Goal: Feedback & Contribution: Contribute content

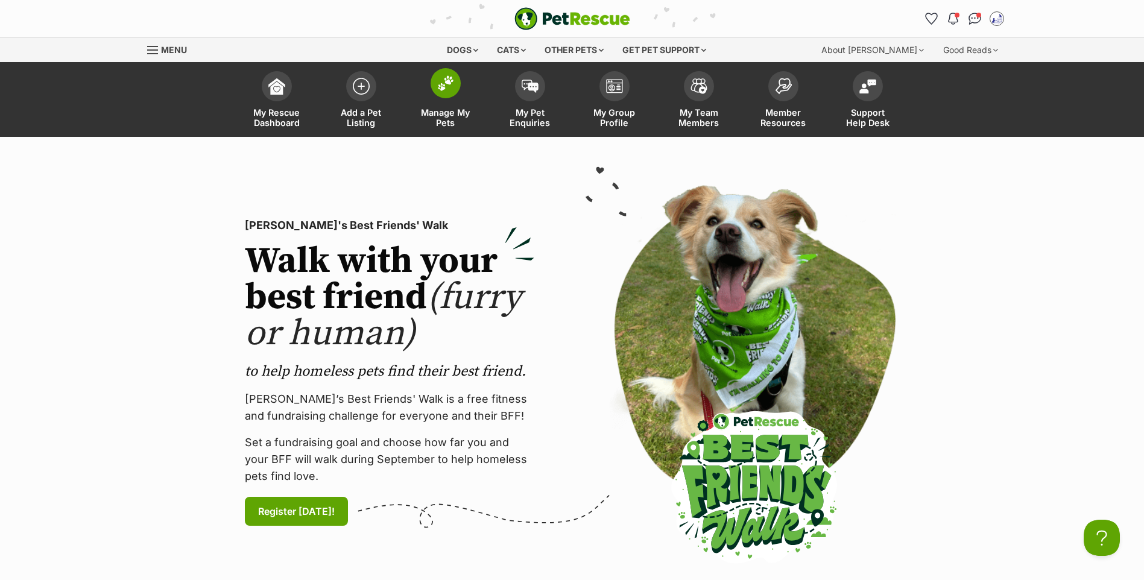
click at [437, 84] on img at bounding box center [445, 83] width 17 height 16
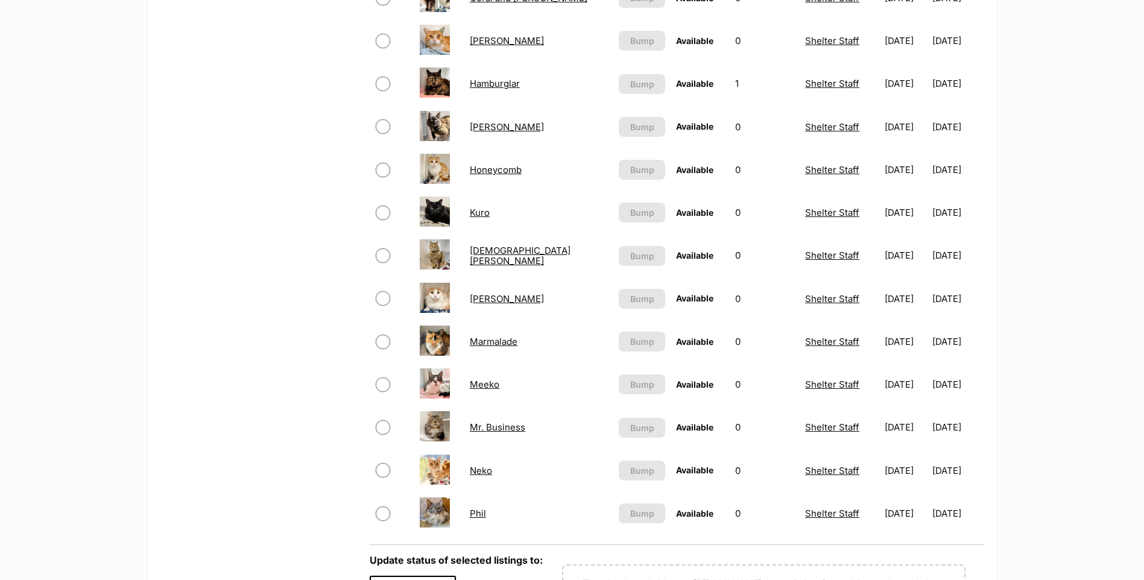
scroll to position [774, 0]
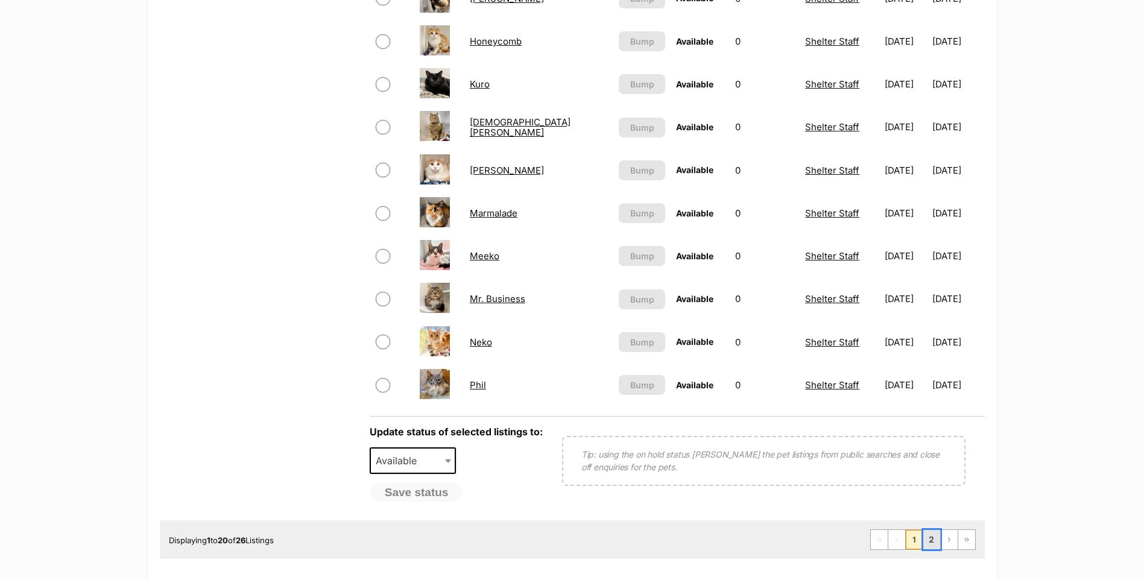
click at [934, 549] on link "2" at bounding box center [931, 539] width 17 height 19
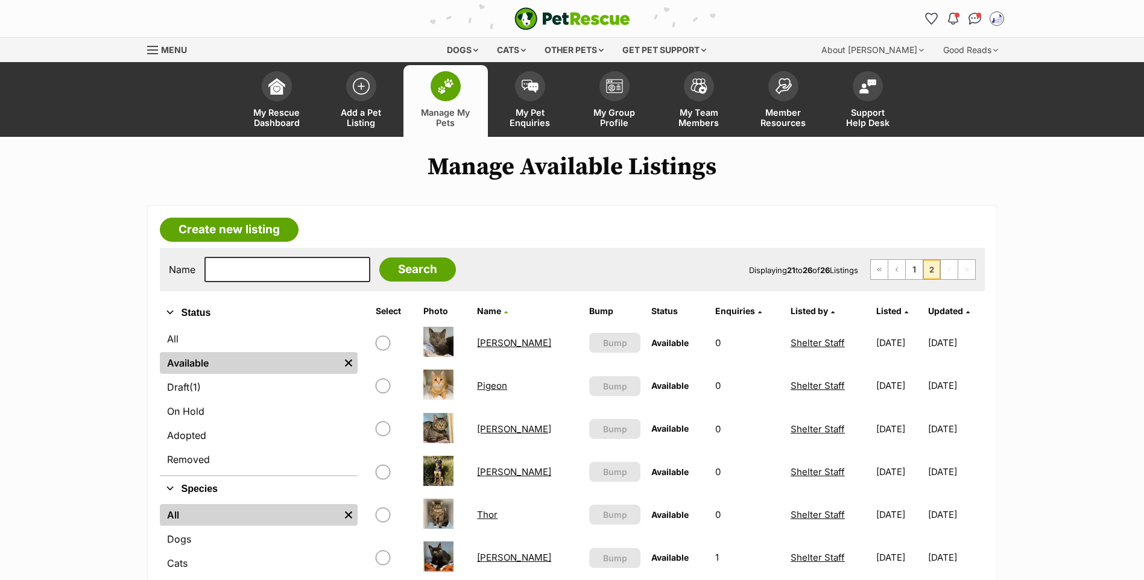
scroll to position [128, 0]
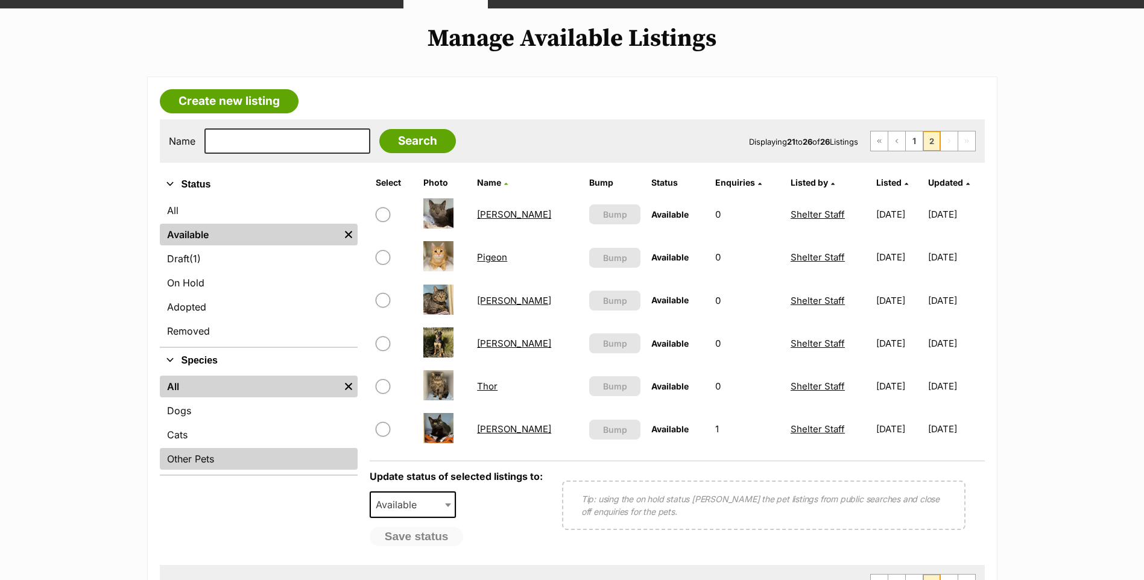
click at [185, 470] on link "Other Pets" at bounding box center [259, 459] width 198 height 22
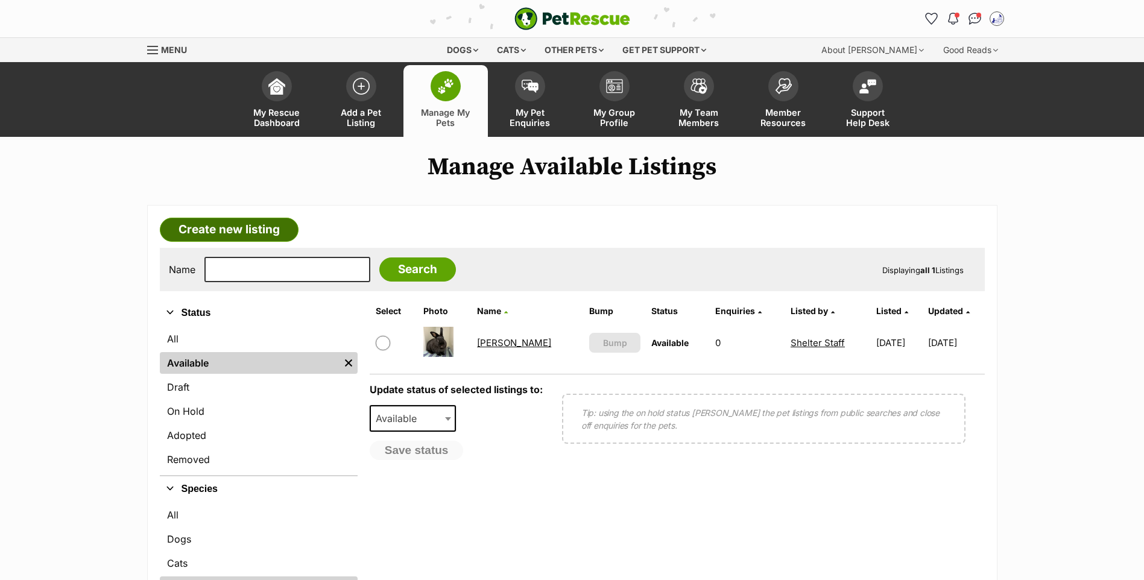
click at [259, 242] on link "Create new listing" at bounding box center [229, 230] width 139 height 24
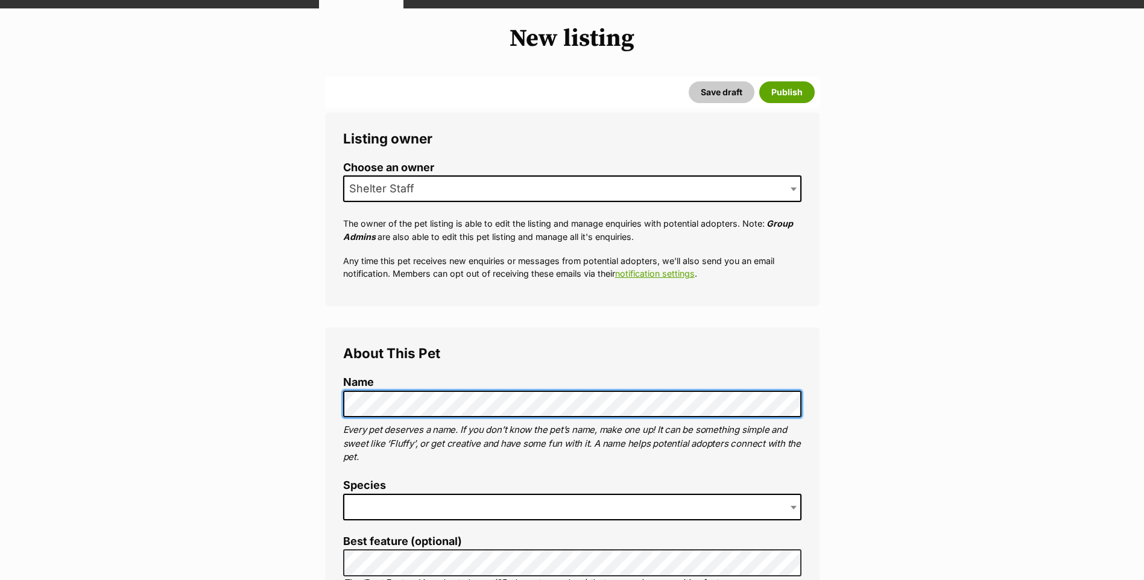
scroll to position [386, 0]
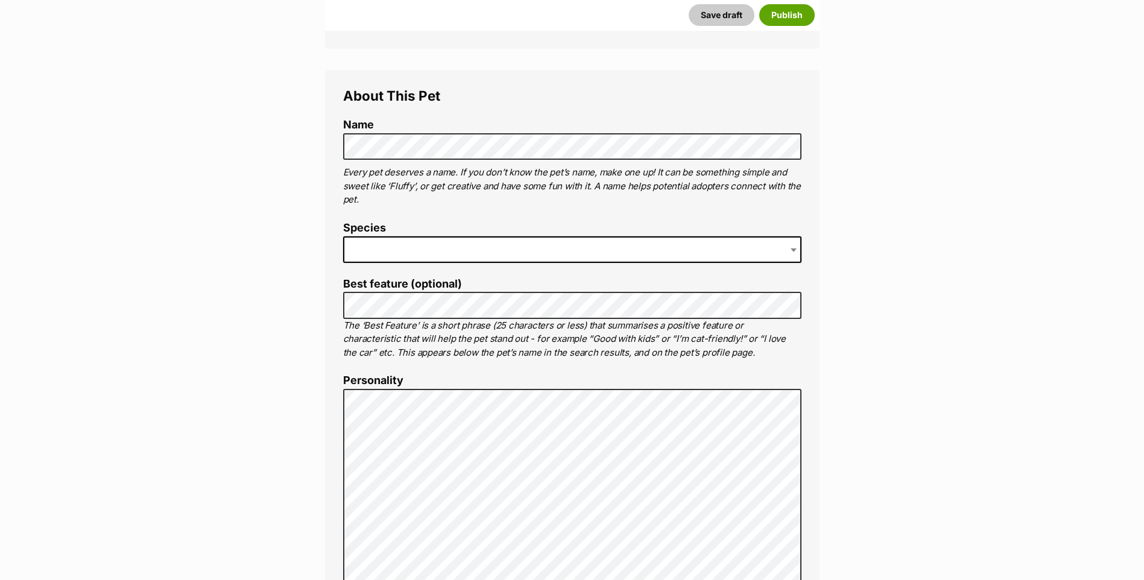
click at [404, 261] on span at bounding box center [572, 249] width 458 height 27
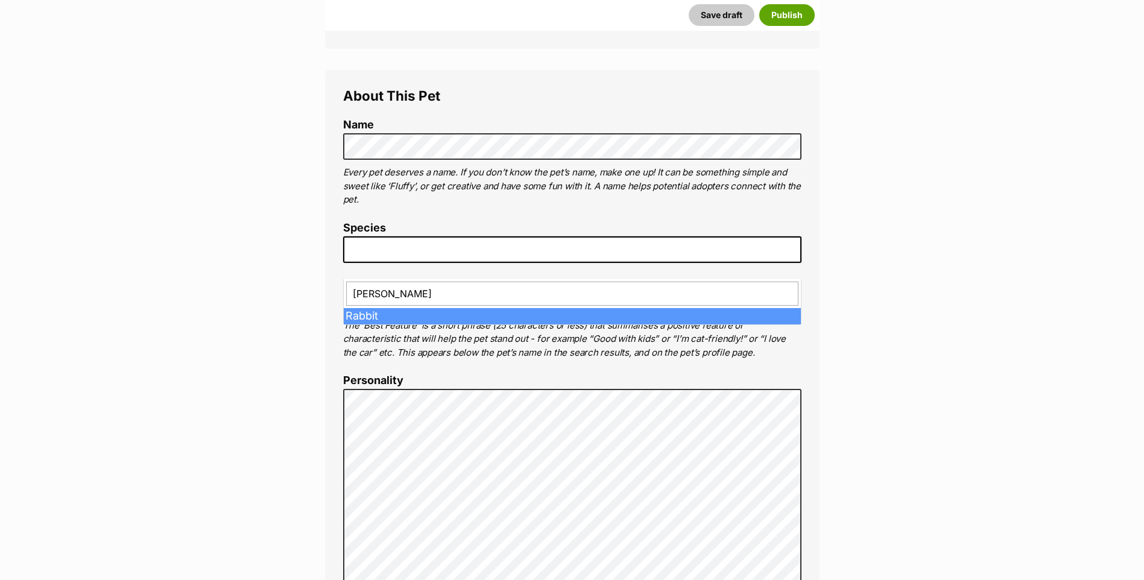
type input "rabb"
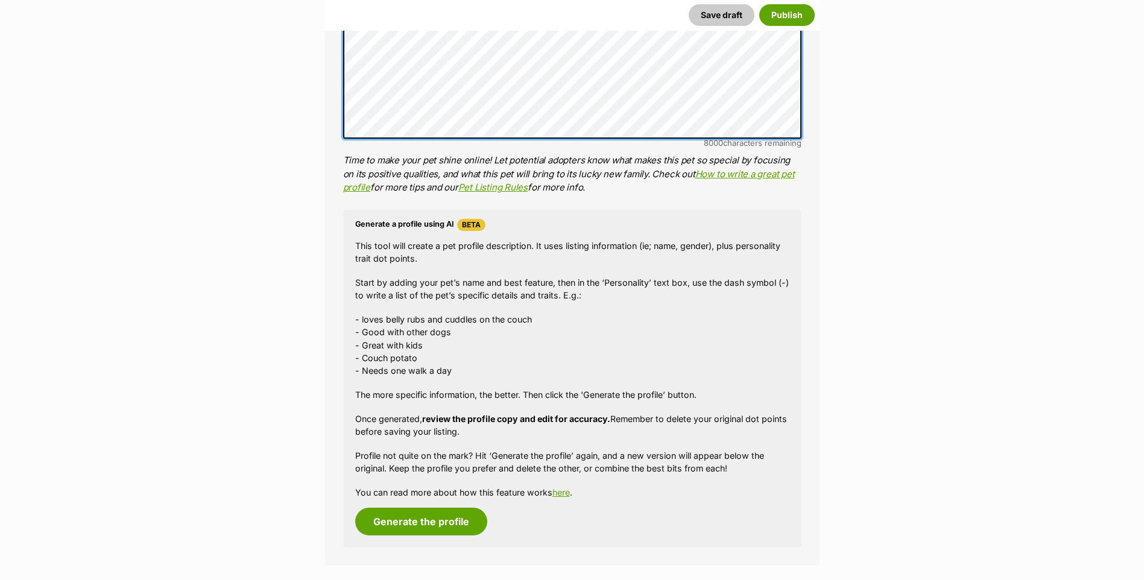
scroll to position [1286, 0]
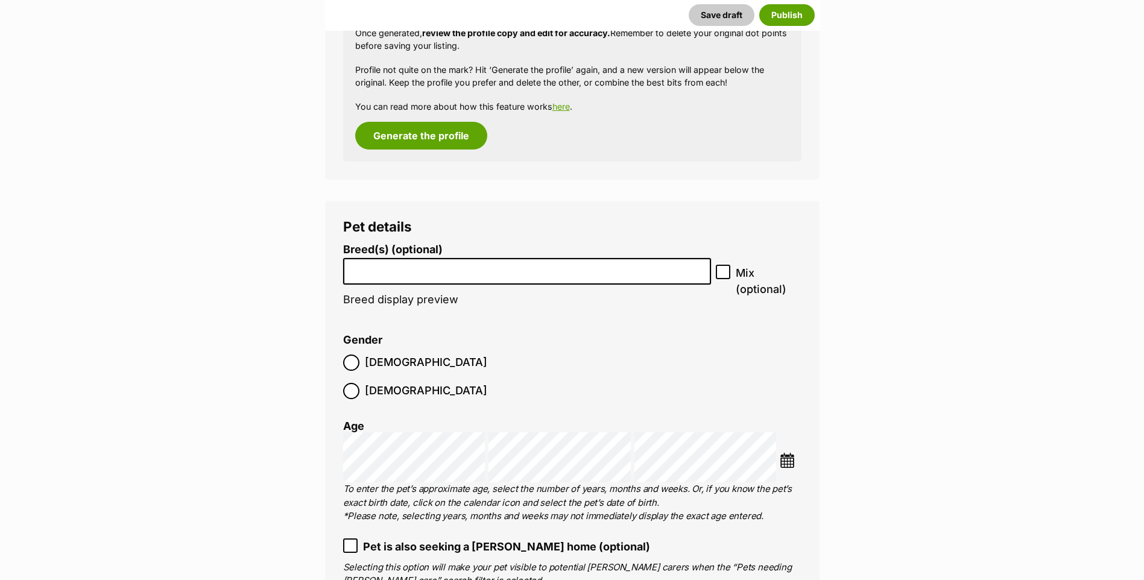
click at [401, 275] on input "search" at bounding box center [527, 268] width 360 height 13
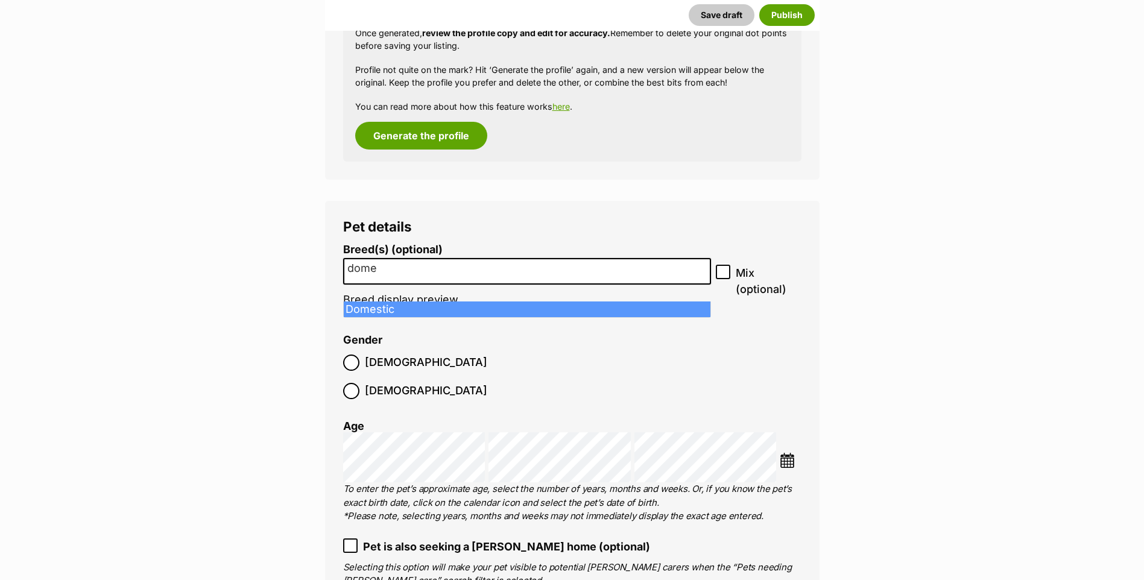
type input "dome"
select select "8670"
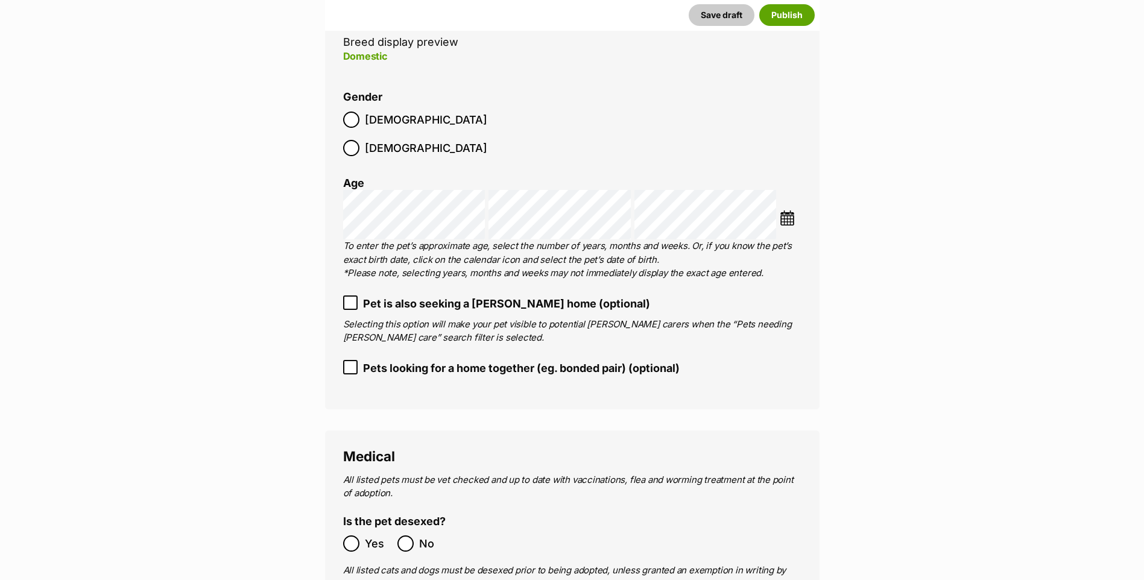
scroll to position [1801, 0]
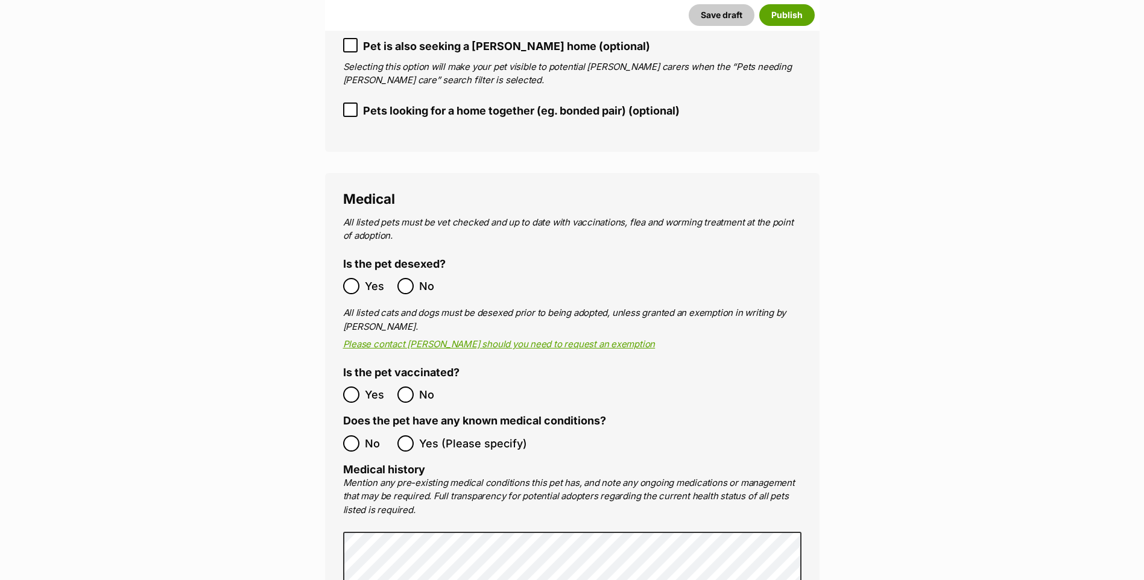
click at [368, 435] on span "No" at bounding box center [378, 443] width 27 height 16
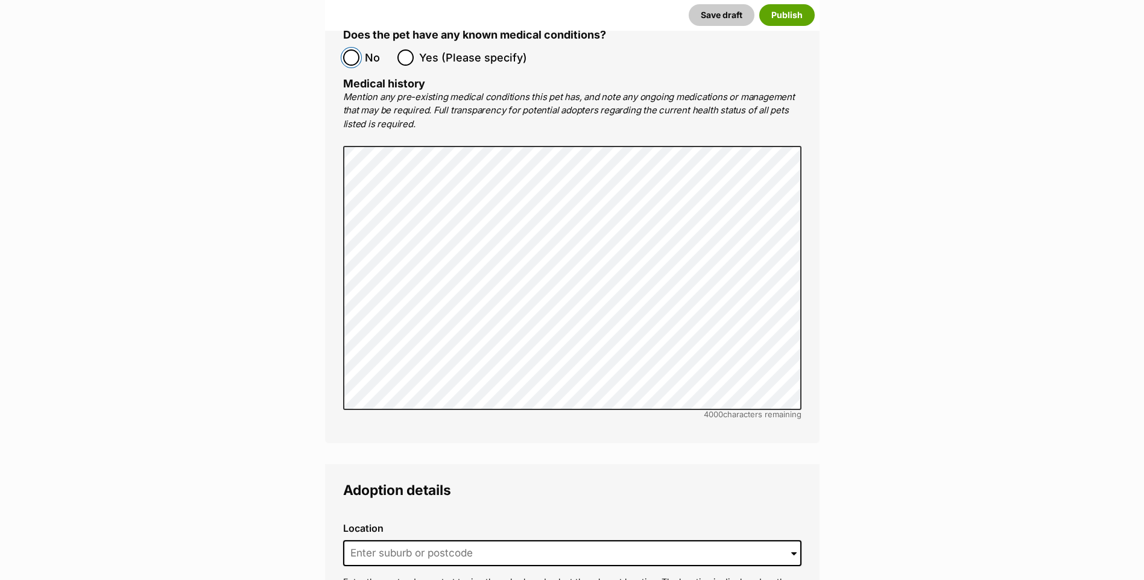
scroll to position [2315, 0]
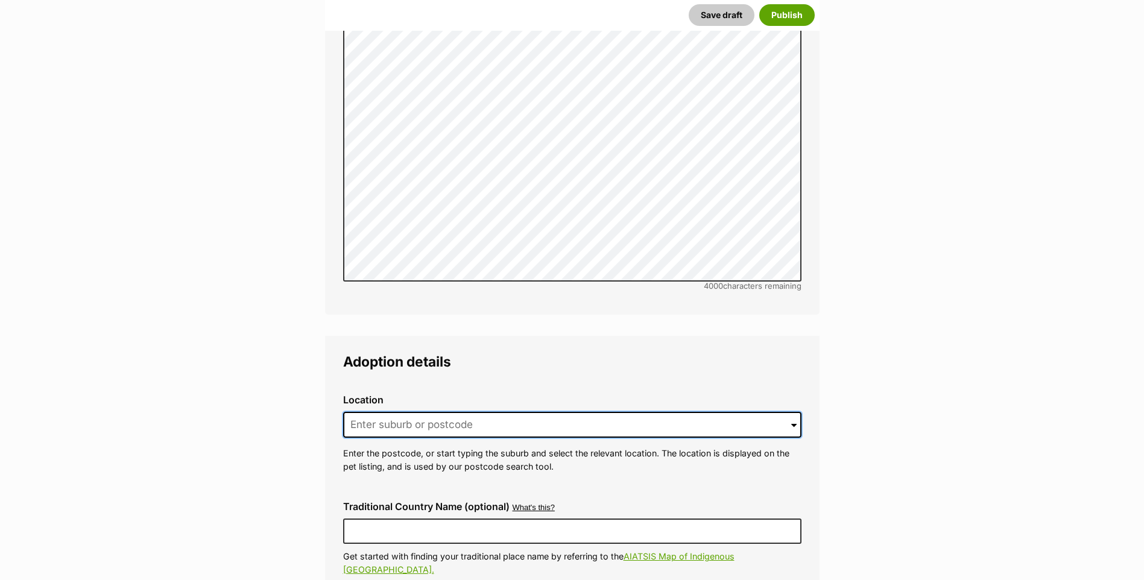
click at [465, 412] on input at bounding box center [572, 425] width 458 height 27
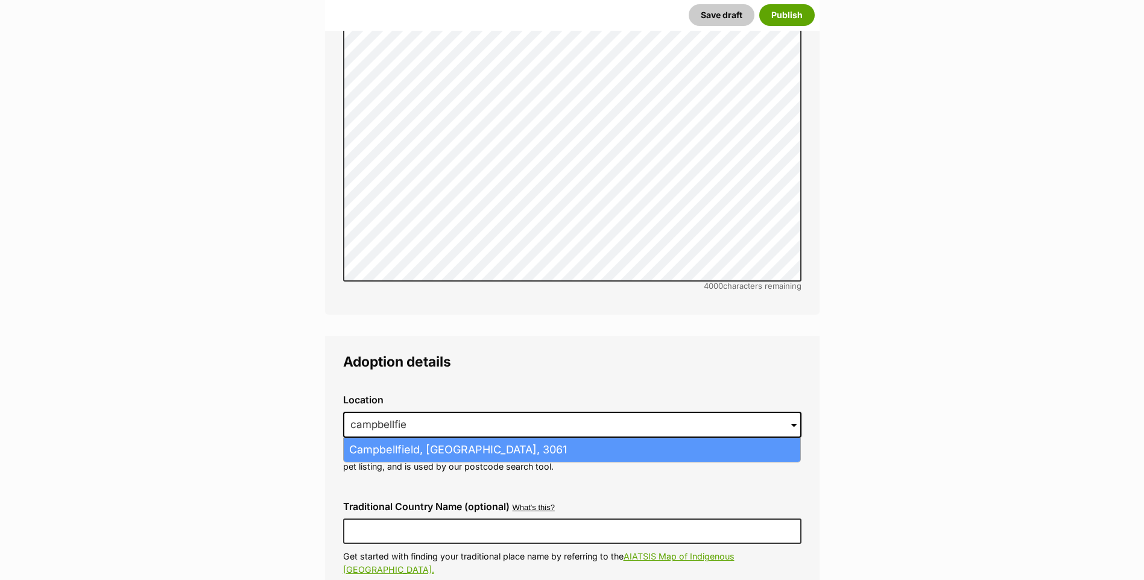
click at [495, 438] on li "Campbellfield, Victoria, 3061" at bounding box center [572, 450] width 456 height 24
type input "Campbellfield, Victoria, 3061"
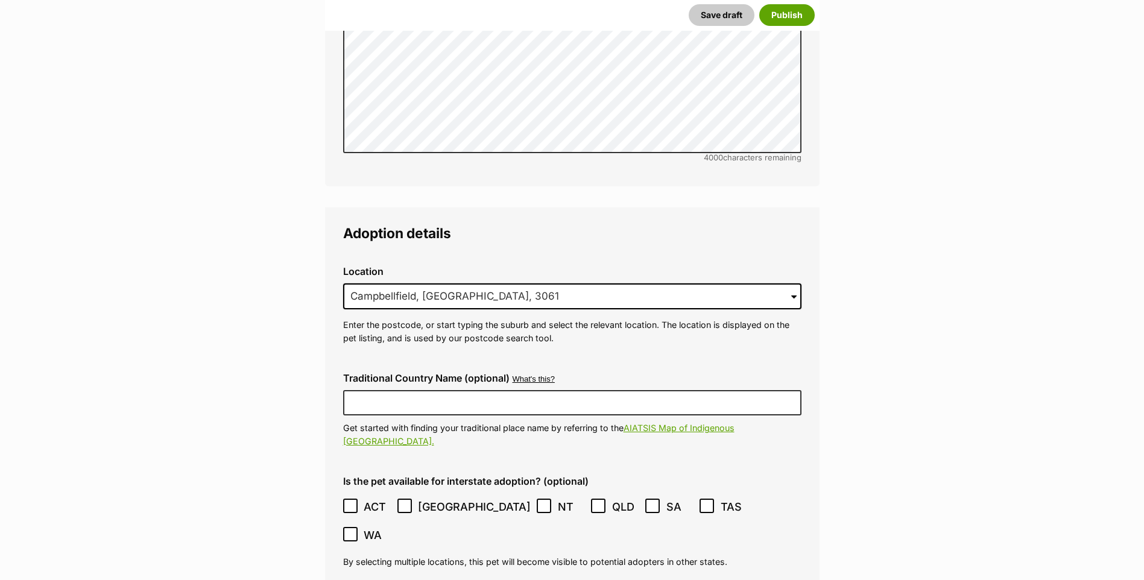
scroll to position [2573, 0]
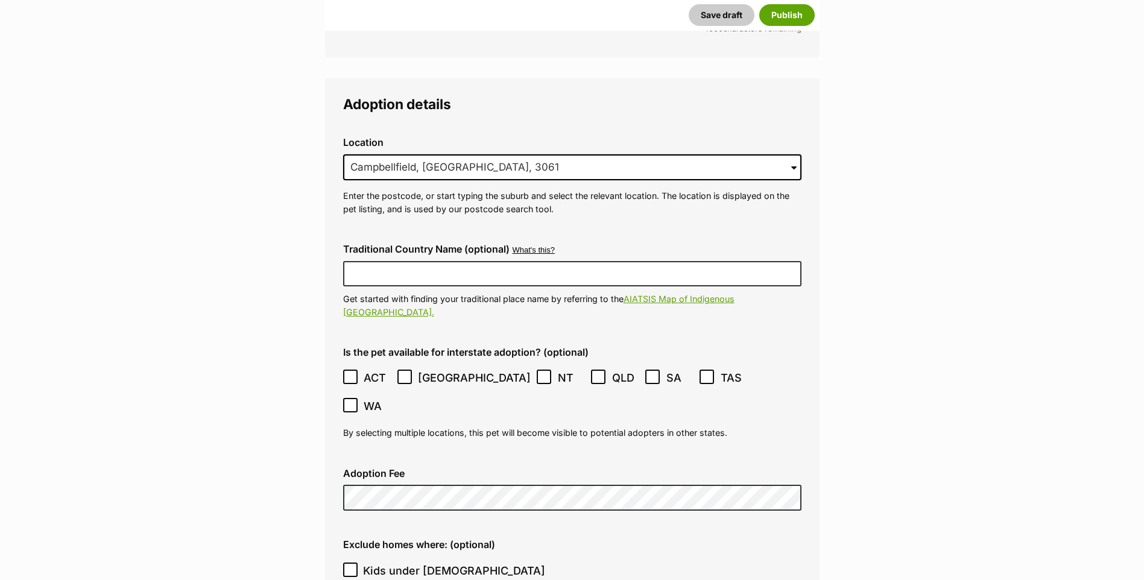
click at [347, 566] on icon at bounding box center [350, 570] width 8 height 8
click at [347, 562] on input "Kids under [DEMOGRAPHIC_DATA]" at bounding box center [350, 569] width 14 height 14
checkbox input "true"
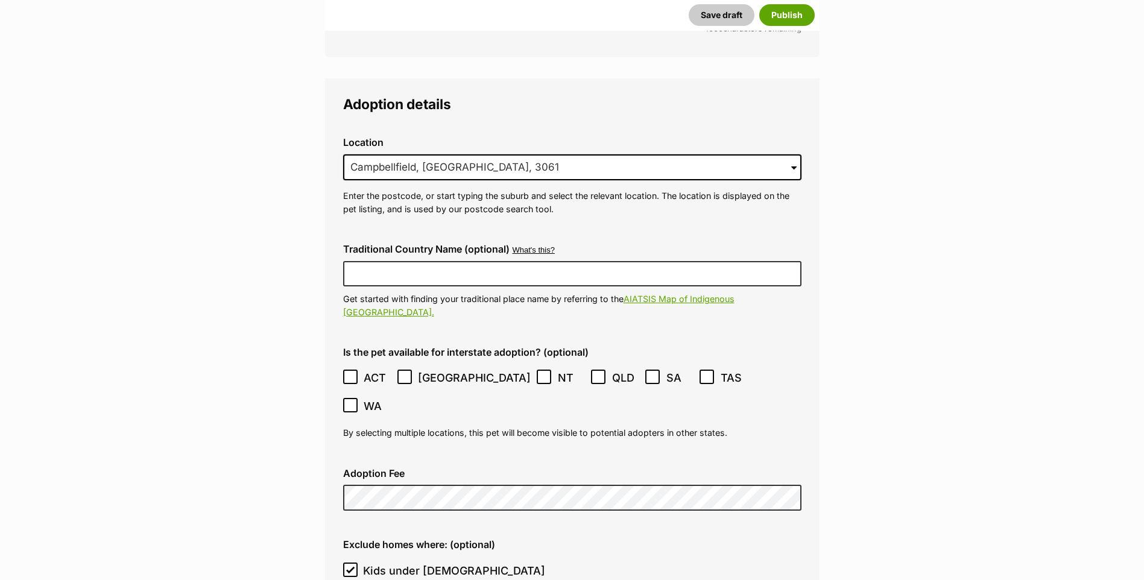
checkbox input "true"
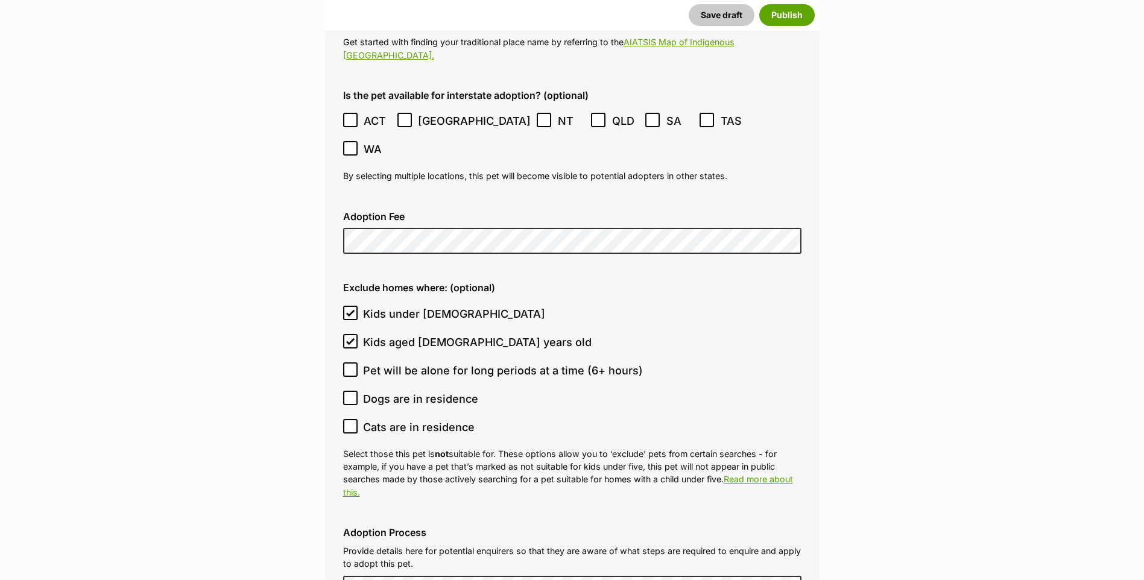
click at [351, 394] on icon at bounding box center [350, 398] width 8 height 8
click at [351, 391] on input "Dogs are in residence" at bounding box center [350, 398] width 14 height 14
checkbox input "true"
click at [347, 424] on icon at bounding box center [350, 426] width 7 height 5
click at [347, 419] on input "Cats are in residence" at bounding box center [350, 426] width 14 height 14
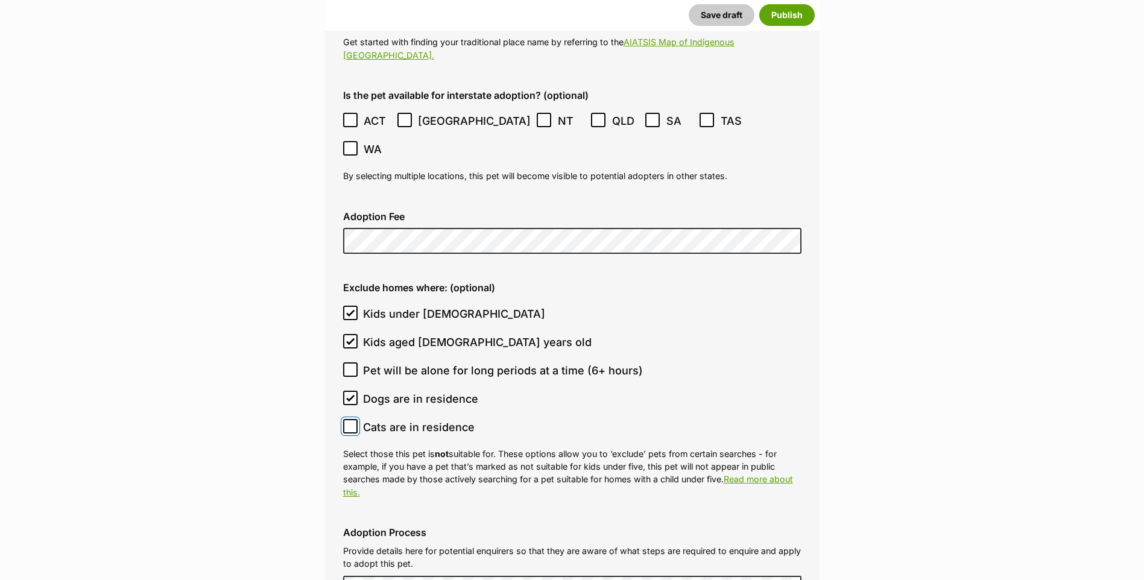
checkbox input "true"
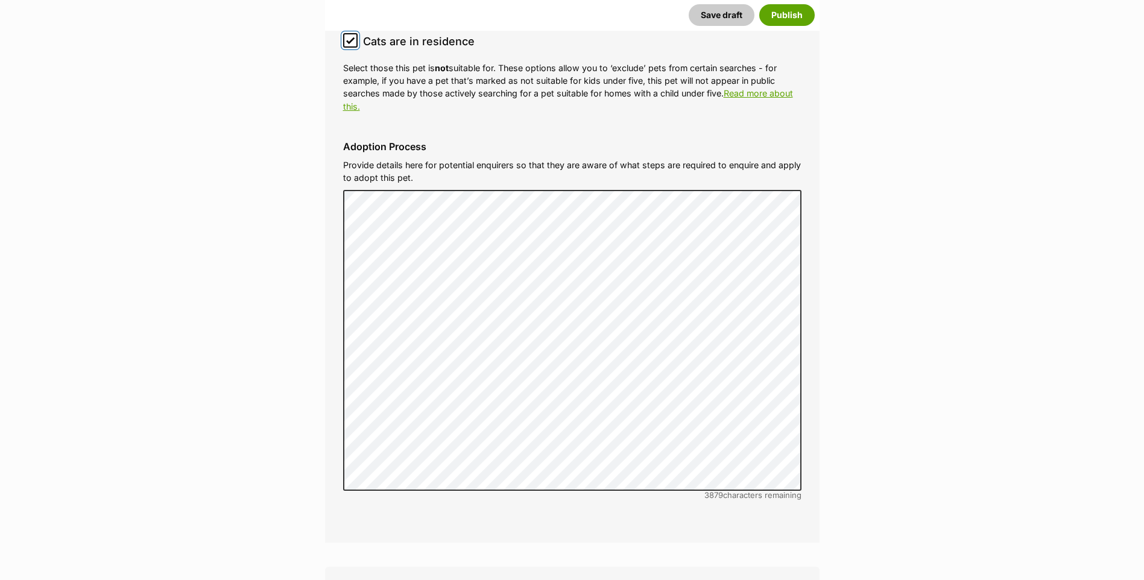
scroll to position [3601, 0]
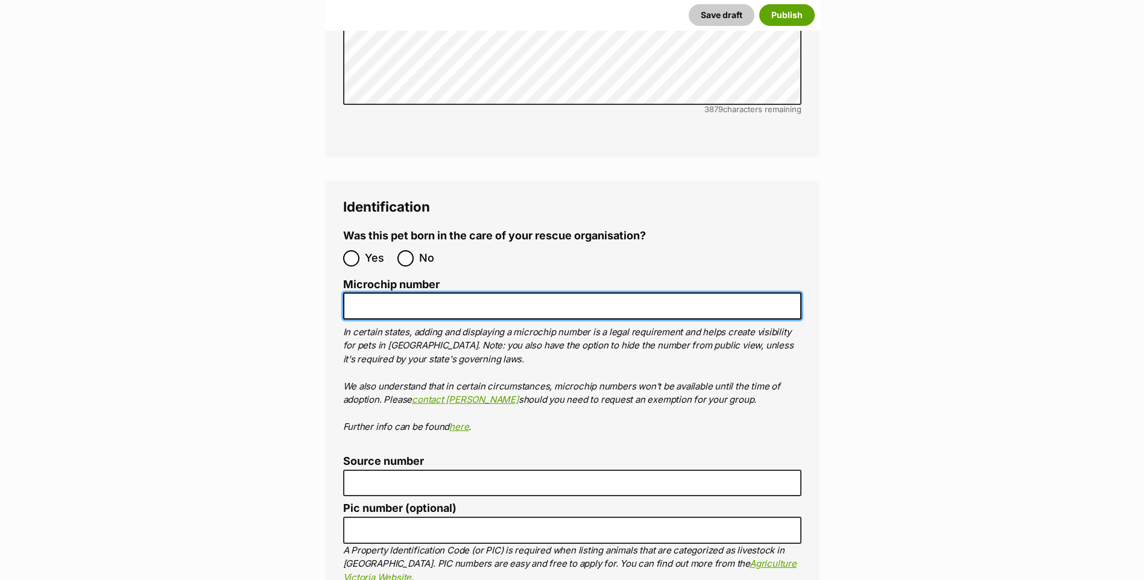
click at [468, 292] on input "Microchip number" at bounding box center [572, 305] width 458 height 27
paste input "956000018840205"
type input "956000018840205"
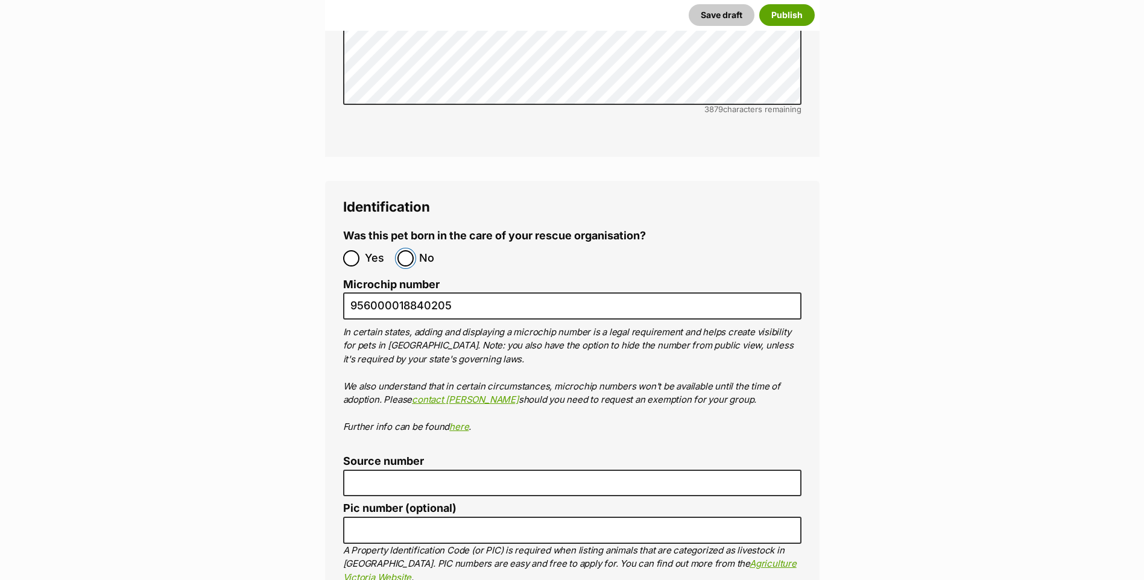
click at [405, 250] on input "No" at bounding box center [405, 258] width 16 height 16
radio input "true"
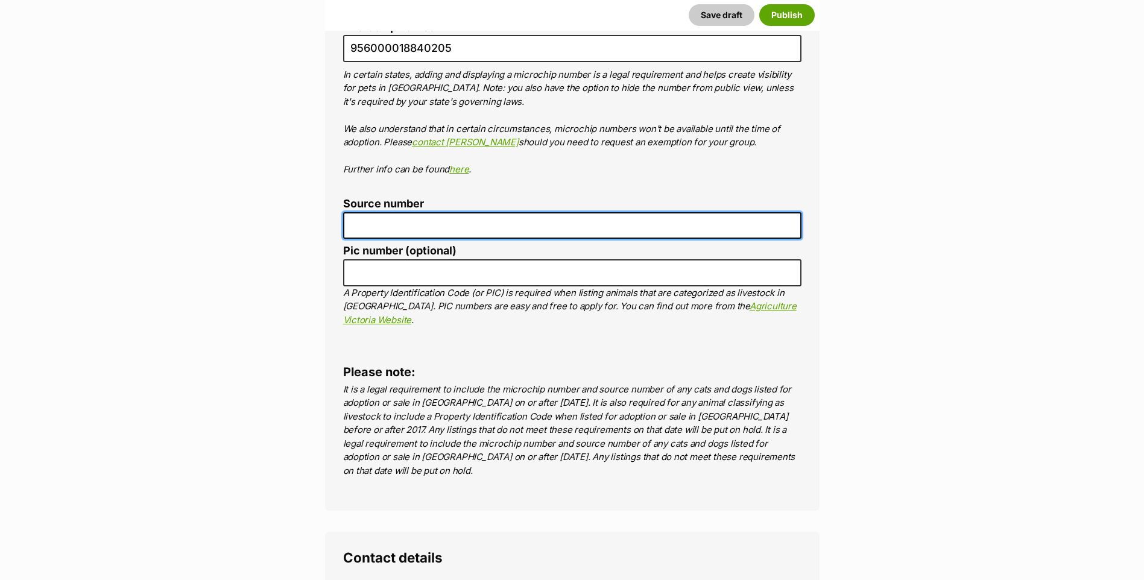
click at [392, 212] on input "Source number" at bounding box center [572, 225] width 458 height 27
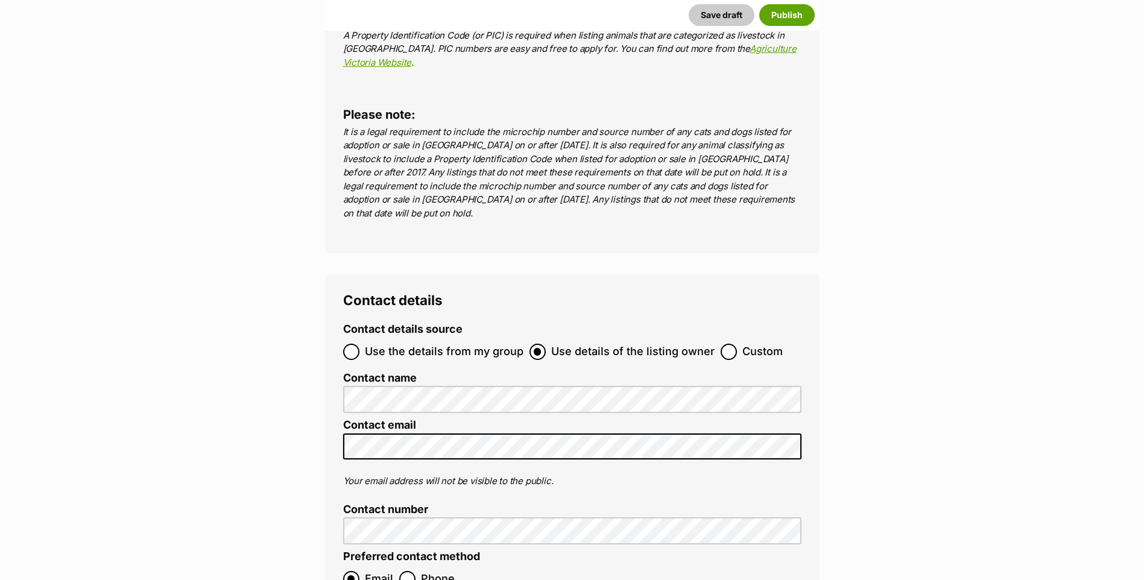
scroll to position [4502, 0]
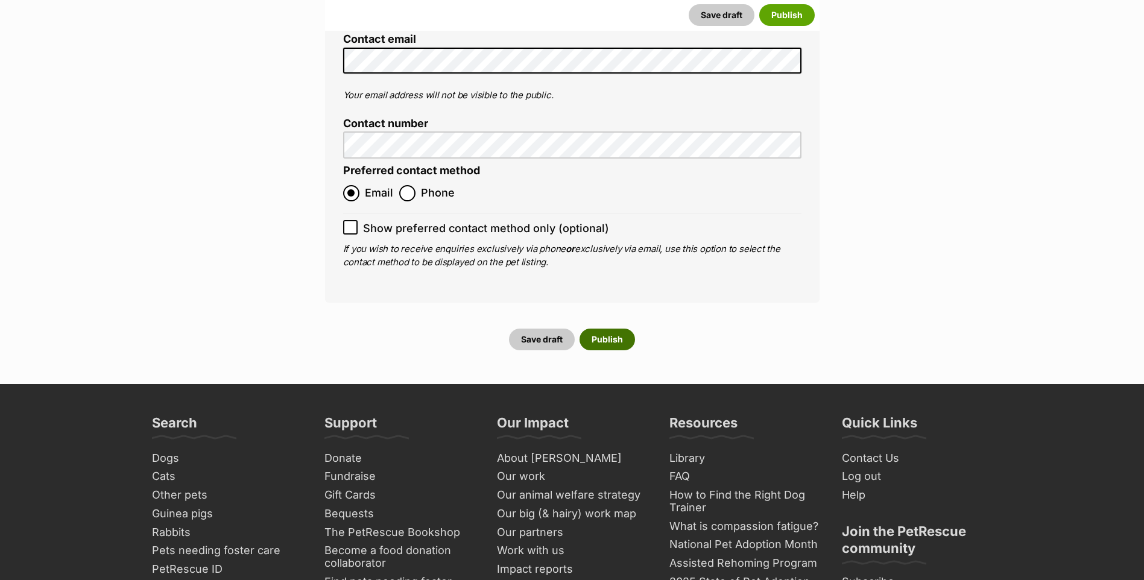
type input "FC201464"
click at [609, 329] on button "Publish" at bounding box center [606, 340] width 55 height 22
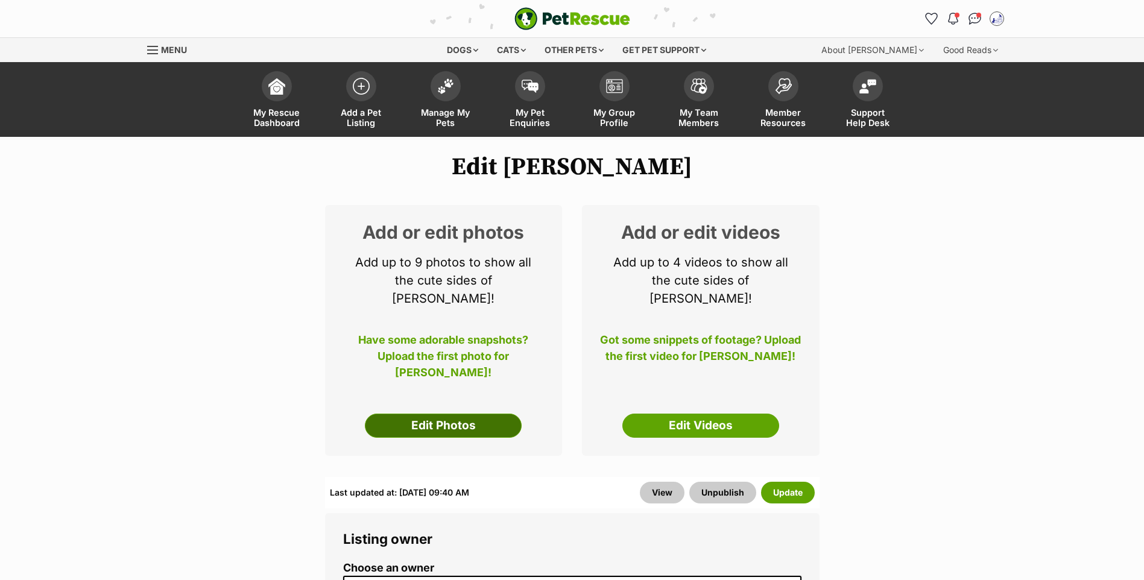
click at [414, 426] on link "Edit Photos" at bounding box center [443, 426] width 157 height 24
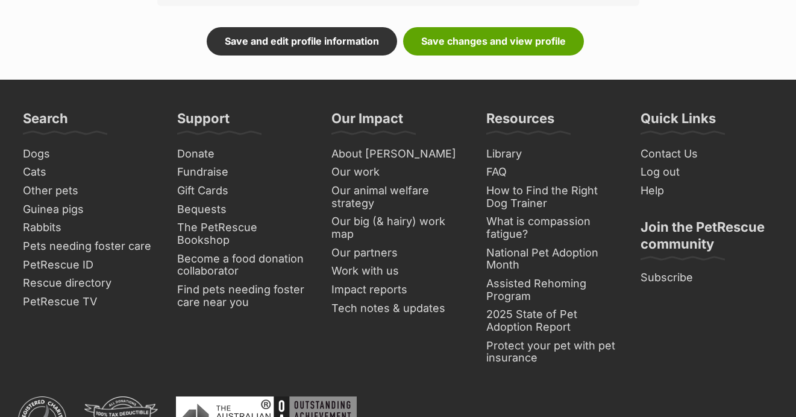
scroll to position [644, 0]
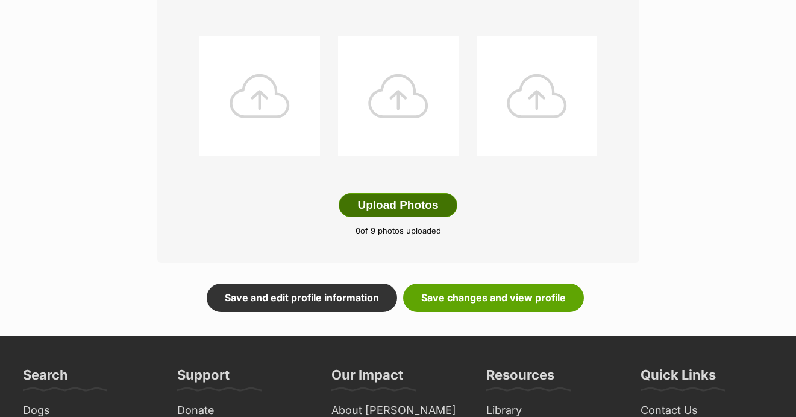
click at [391, 200] on button "Upload Photos" at bounding box center [398, 205] width 118 height 24
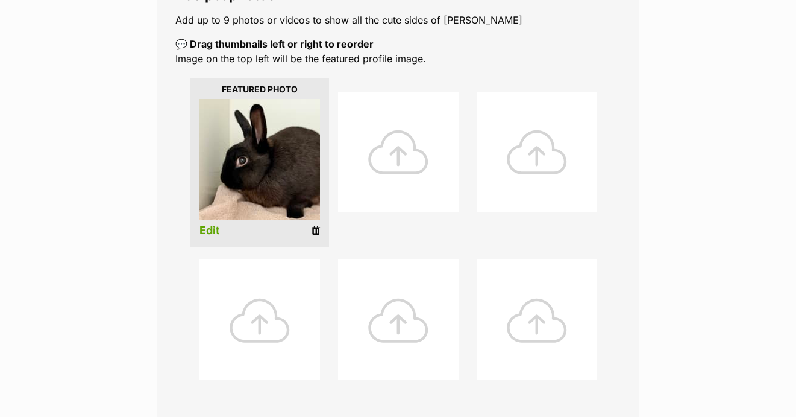
scroll to position [774, 0]
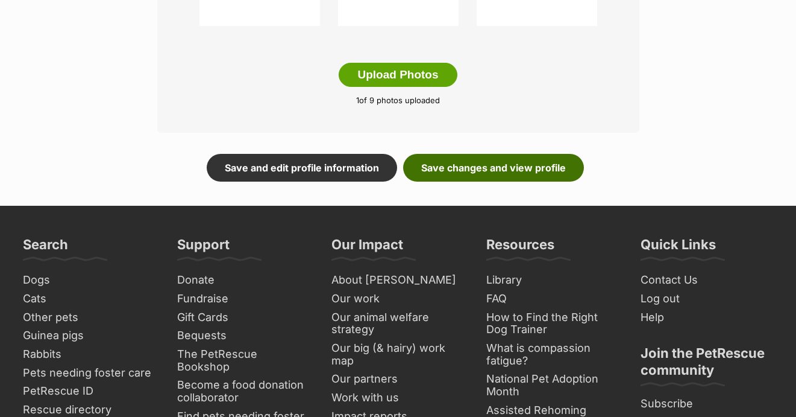
click at [474, 156] on link "Save changes and view profile" at bounding box center [493, 168] width 181 height 28
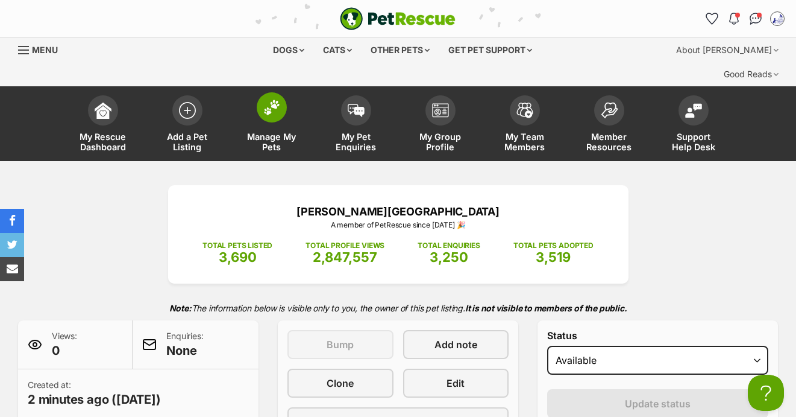
click at [286, 92] on span at bounding box center [272, 107] width 30 height 30
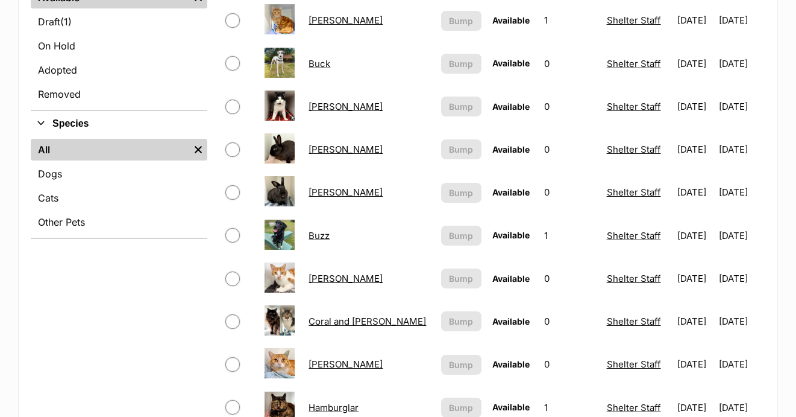
scroll to position [261, 0]
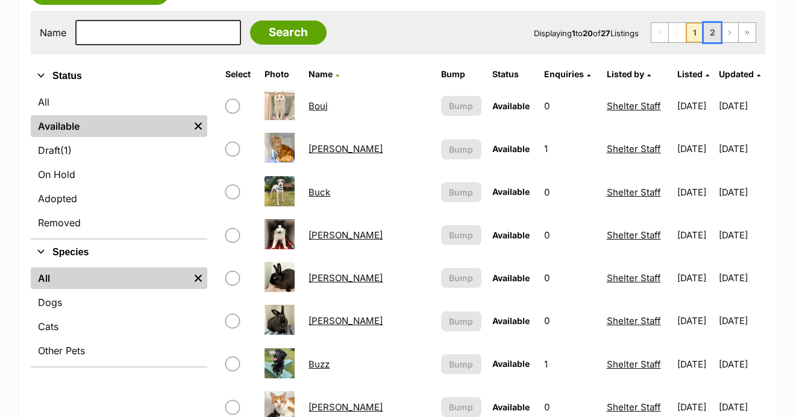
click at [716, 32] on link "2" at bounding box center [712, 32] width 17 height 19
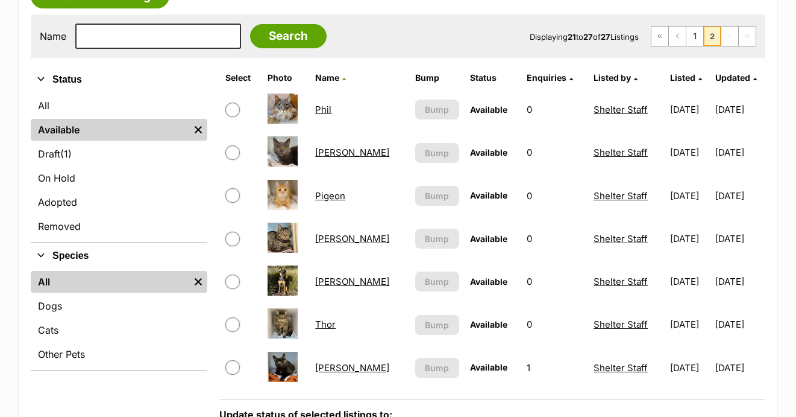
scroll to position [1, 0]
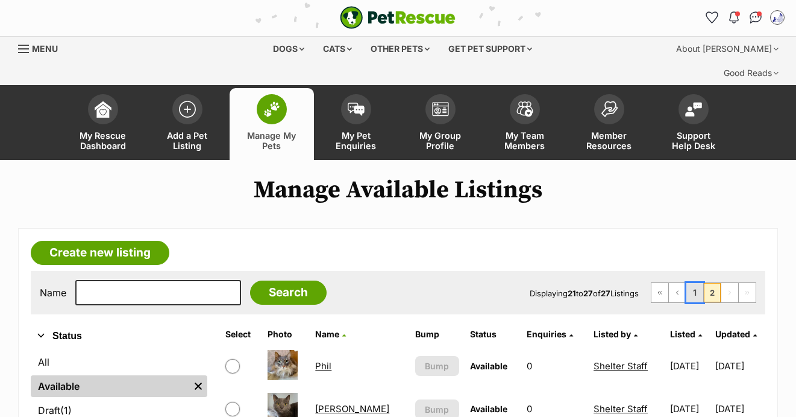
click at [698, 286] on link "1" at bounding box center [695, 292] width 17 height 19
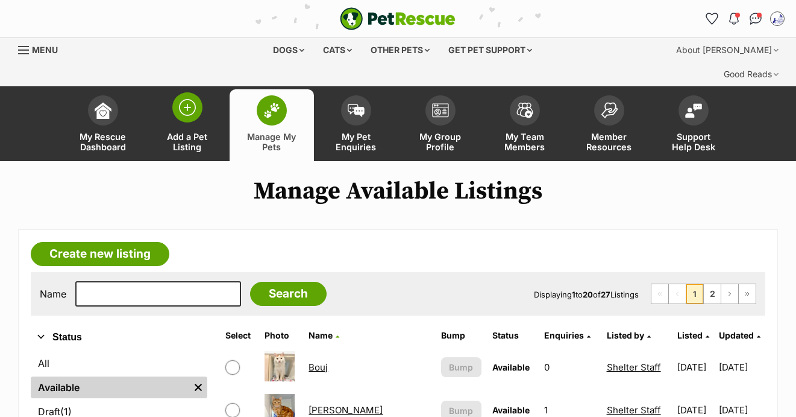
click at [186, 99] on img at bounding box center [187, 107] width 17 height 17
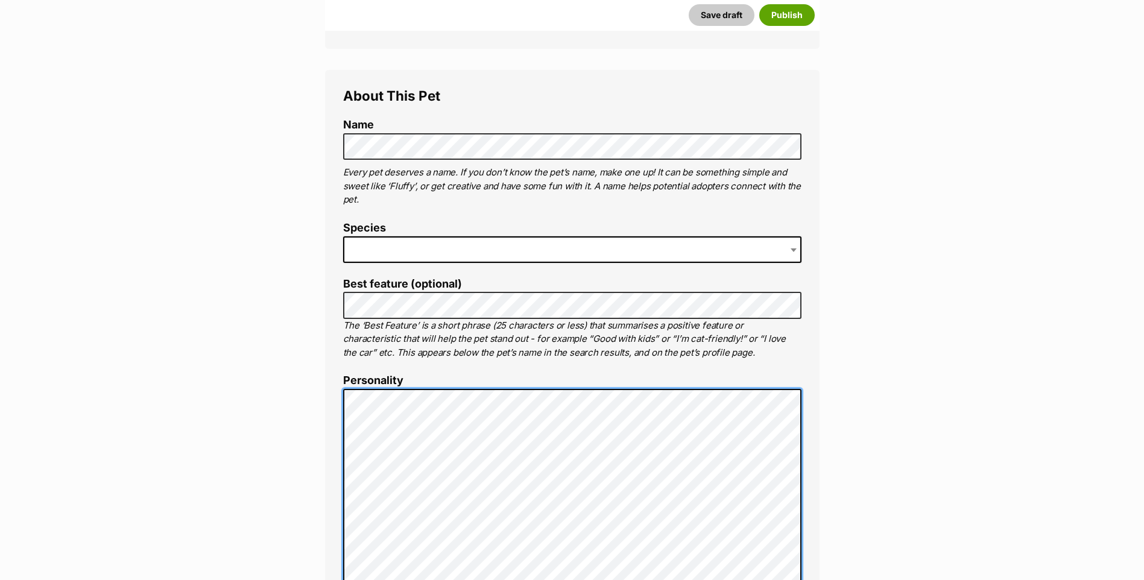
scroll to position [481, 0]
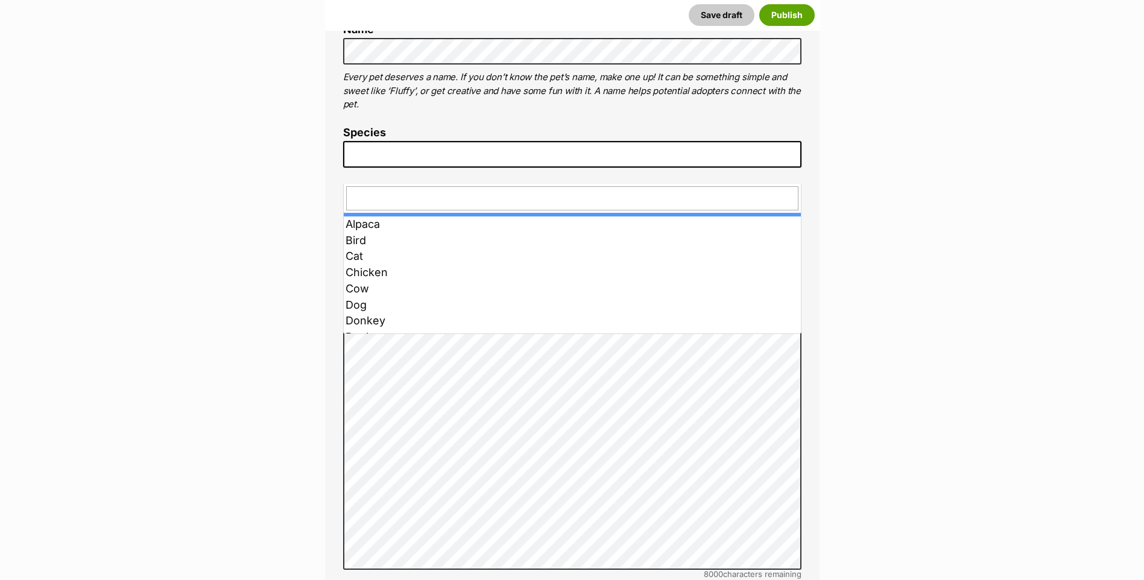
click at [492, 168] on span at bounding box center [572, 154] width 458 height 27
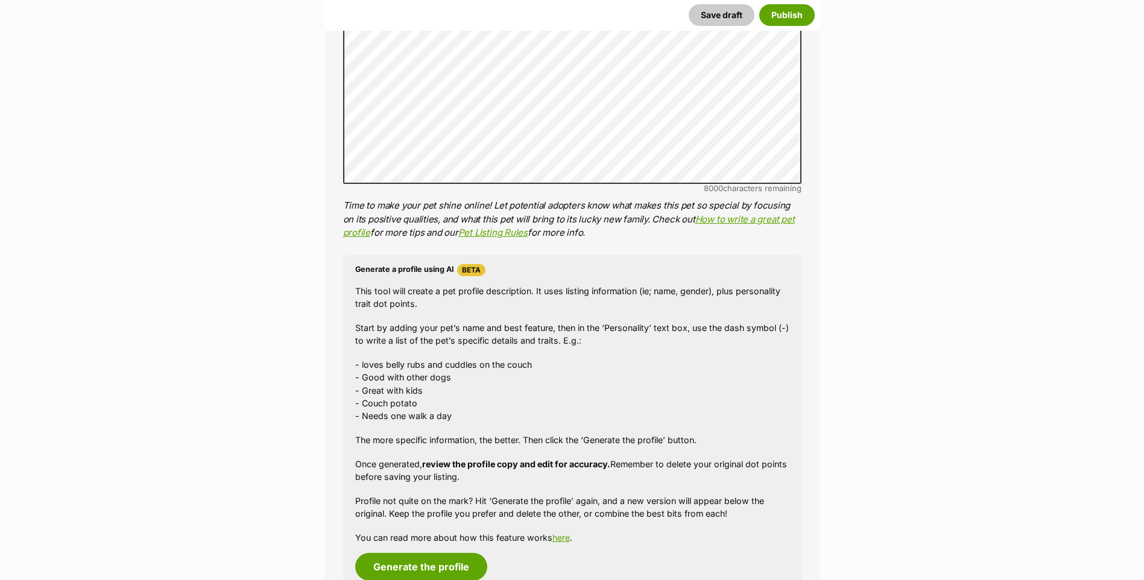
scroll to position [1381, 0]
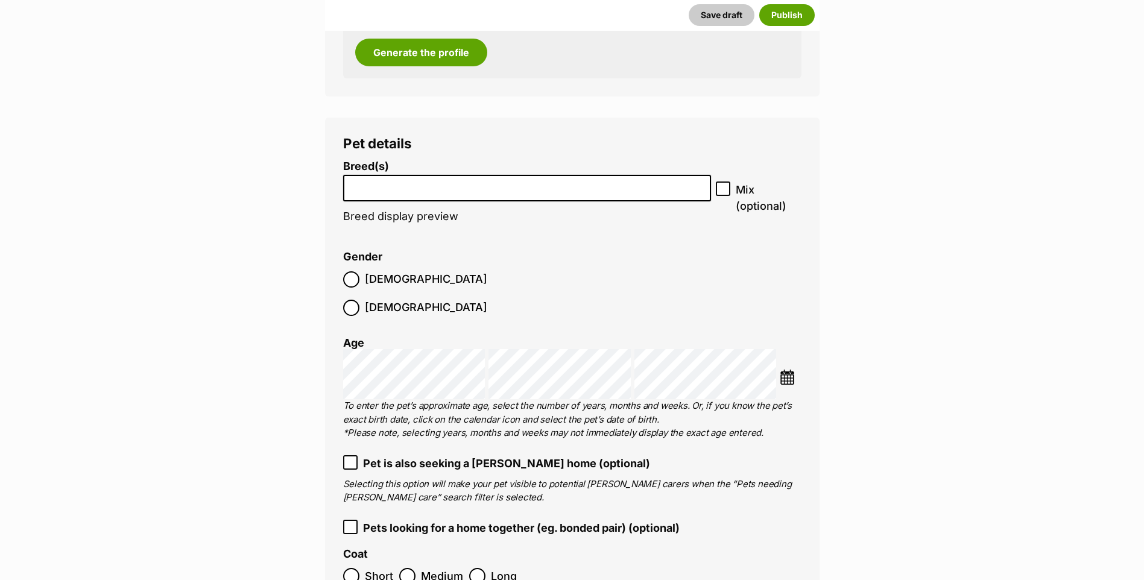
click at [350, 192] on input "search" at bounding box center [527, 185] width 360 height 13
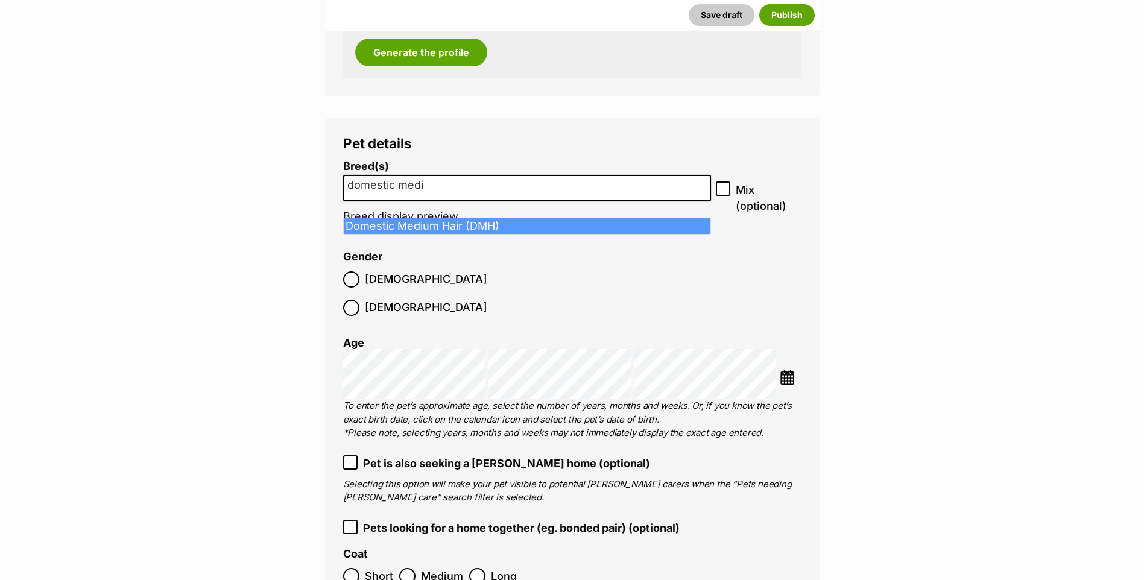
type input "domestic medi"
select select "252101"
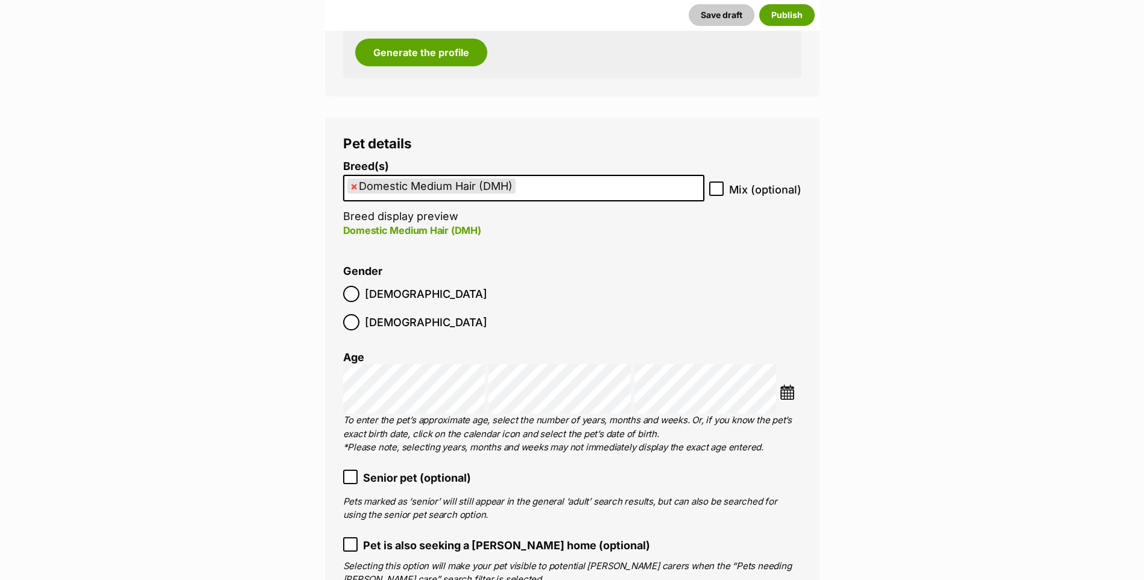
scroll to position [1510, 0]
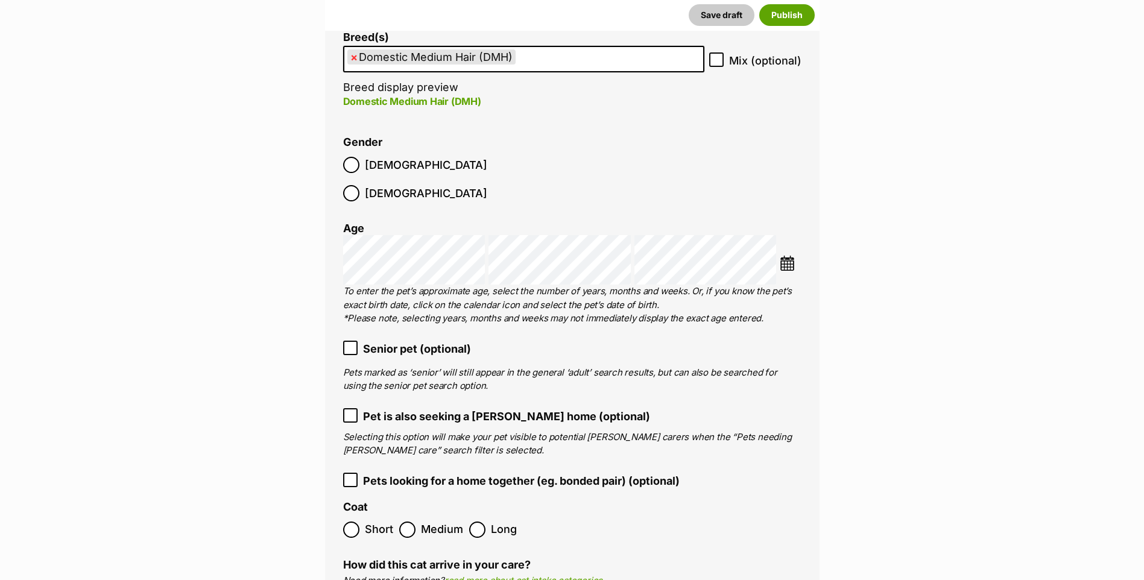
click at [352, 344] on icon at bounding box center [350, 348] width 8 height 8
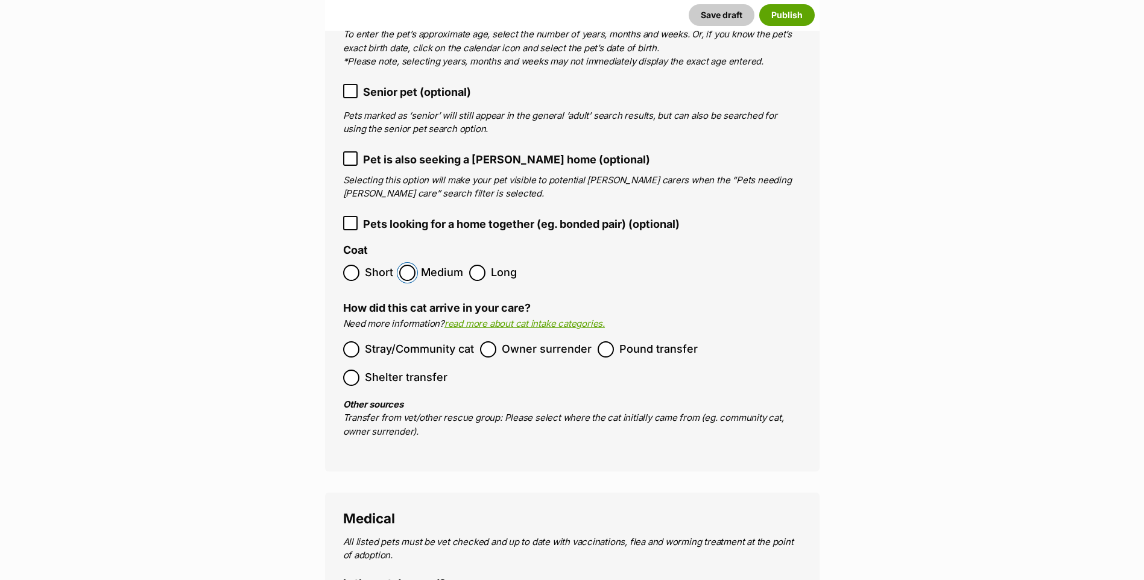
scroll to position [1896, 0]
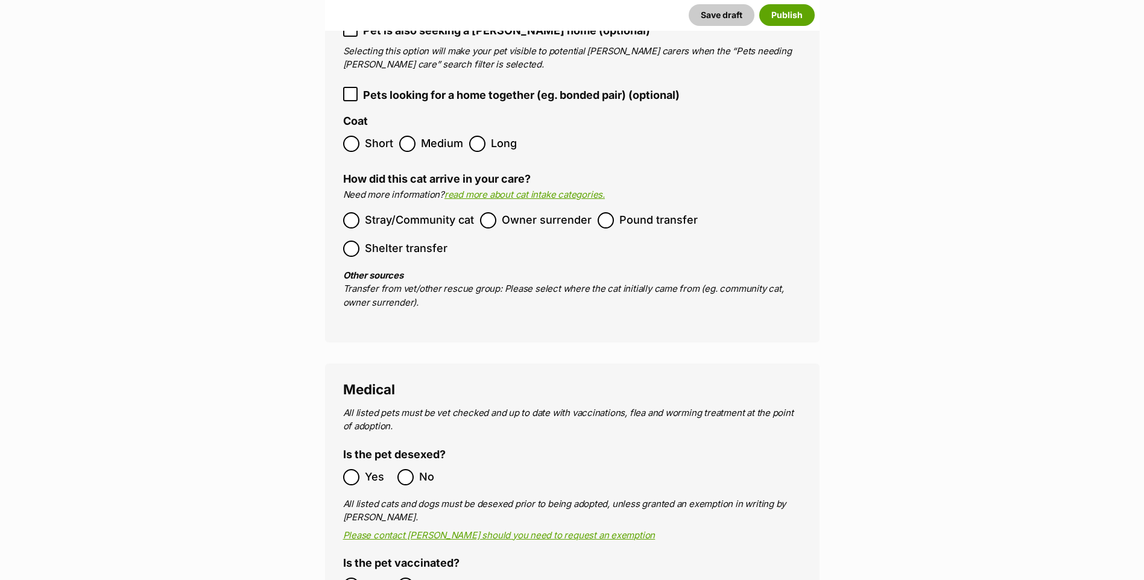
click at [547, 213] on span "Owner surrender" at bounding box center [547, 220] width 90 height 16
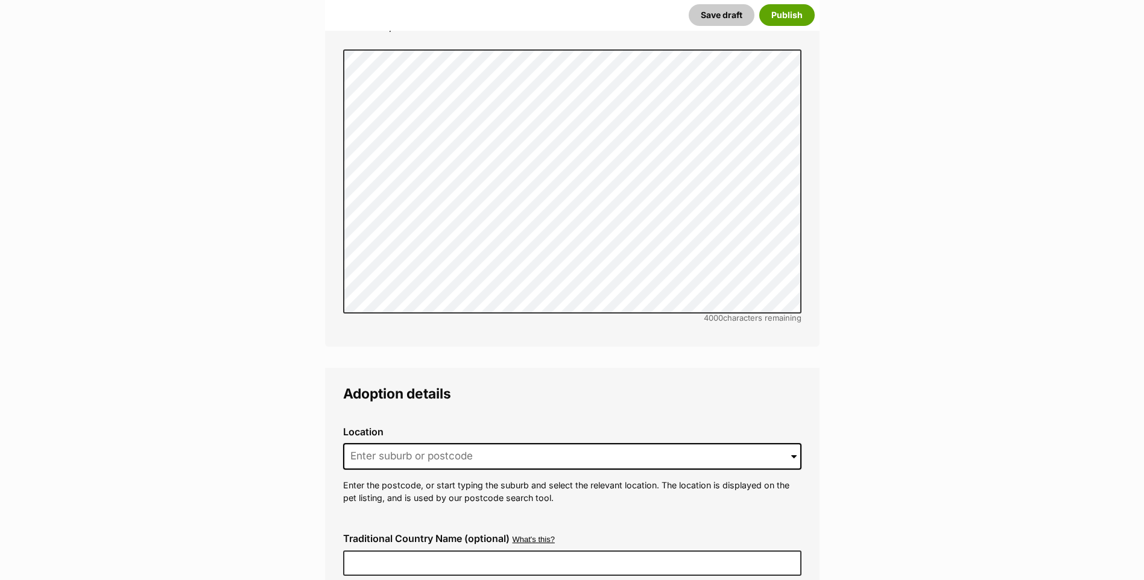
scroll to position [2925, 0]
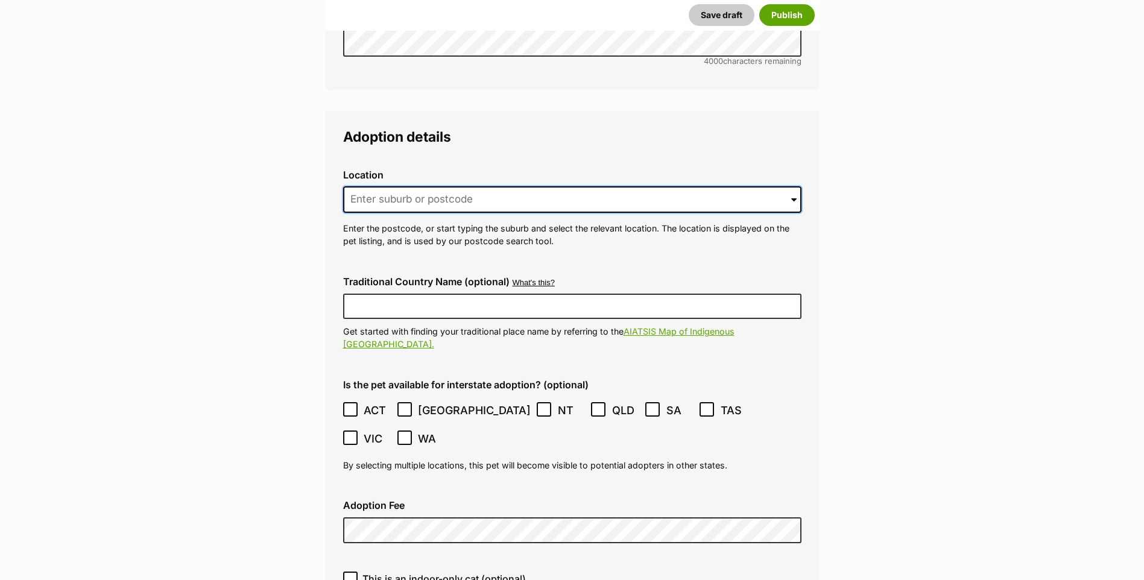
click at [386, 186] on input at bounding box center [572, 199] width 458 height 27
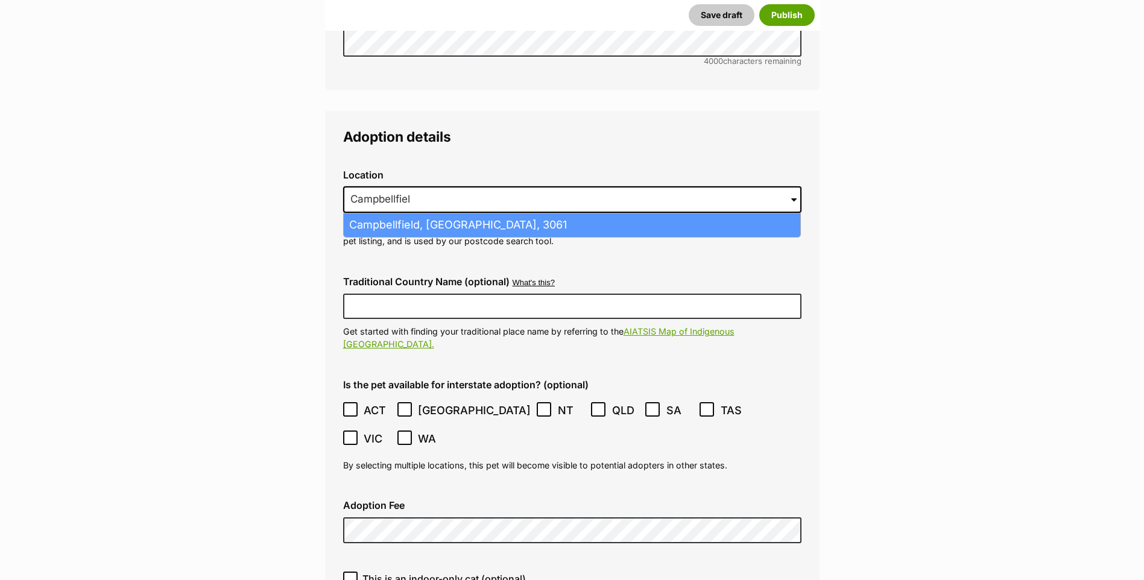
click at [409, 217] on li "Campbellfield, Victoria, 3061" at bounding box center [572, 225] width 456 height 24
type input "Campbellfield, Victoria, 3061"
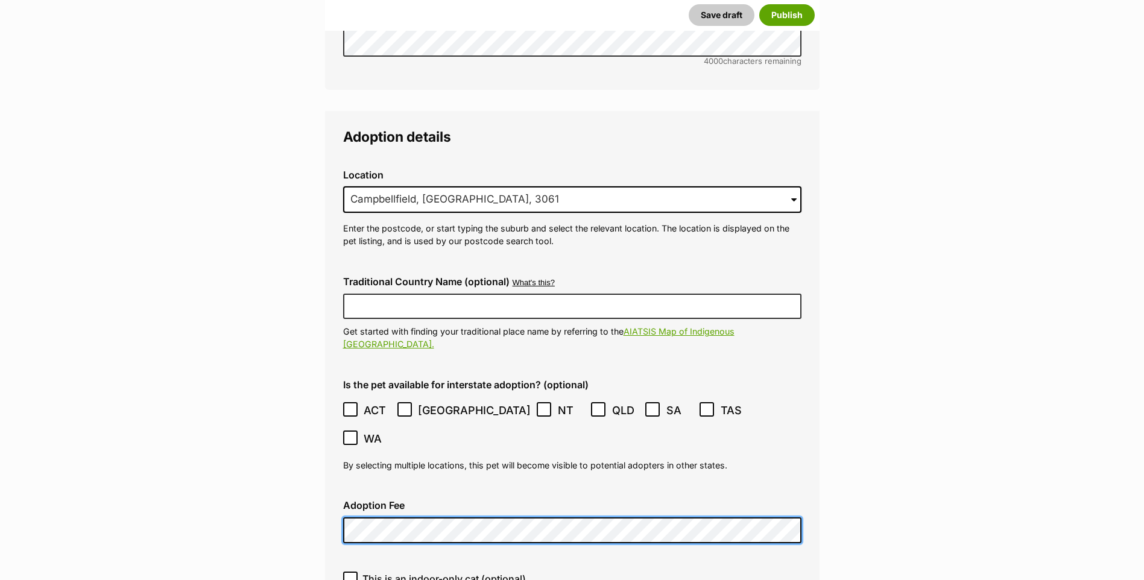
scroll to position [3182, 0]
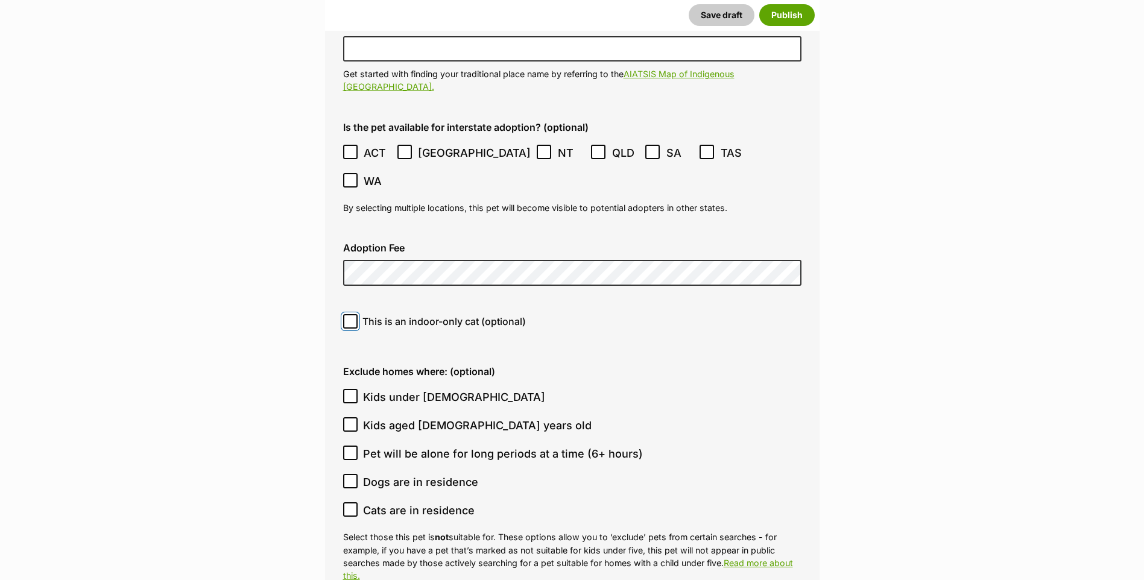
click at [349, 314] on input "This is an indoor-only cat (optional)" at bounding box center [350, 321] width 14 height 14
checkbox input "true"
click at [351, 392] on icon at bounding box center [350, 396] width 8 height 8
click at [351, 389] on input "Kids under 5 years old" at bounding box center [350, 396] width 14 height 14
checkbox input "true"
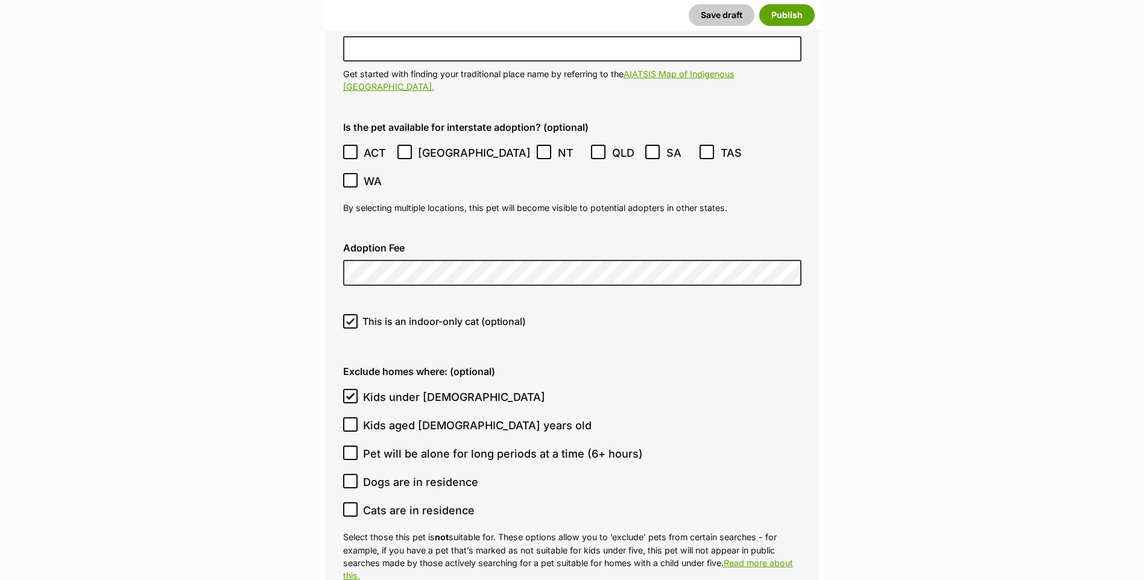
click at [353, 416] on icon at bounding box center [350, 424] width 8 height 8
click at [353, 416] on input "Kids aged 6-12 years old" at bounding box center [350, 424] width 14 height 14
checkbox input "true"
drag, startPoint x: 350, startPoint y: 430, endPoint x: 350, endPoint y: 481, distance: 51.2
click at [350, 416] on icon at bounding box center [350, 481] width 7 height 5
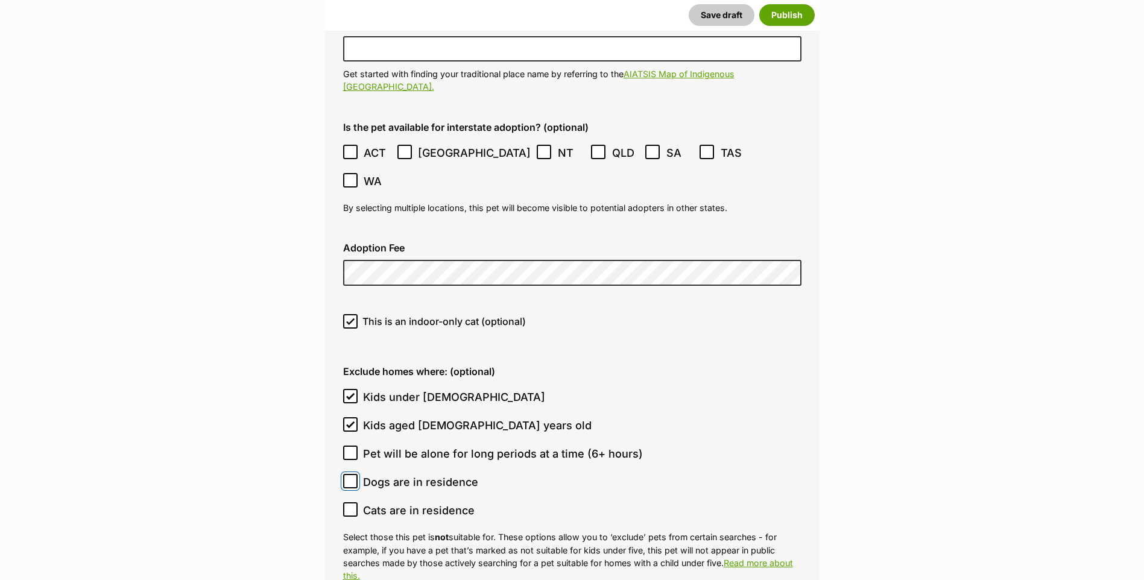
click at [350, 416] on input "Dogs are in residence" at bounding box center [350, 481] width 14 height 14
checkbox input "true"
click at [353, 416] on input "Cats are in residence" at bounding box center [350, 509] width 14 height 14
checkbox input "true"
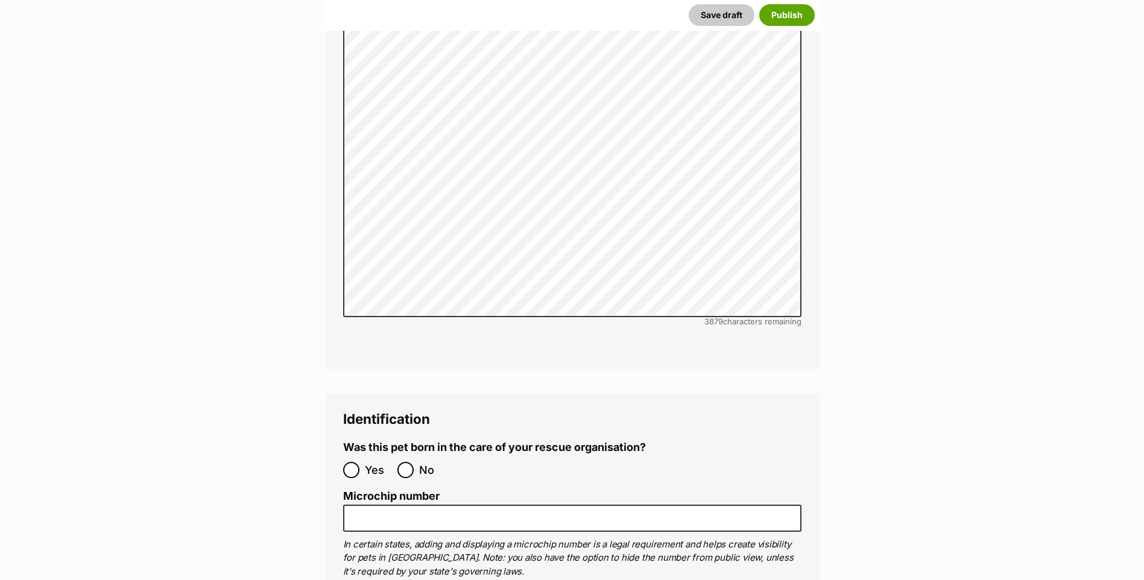
scroll to position [3954, 0]
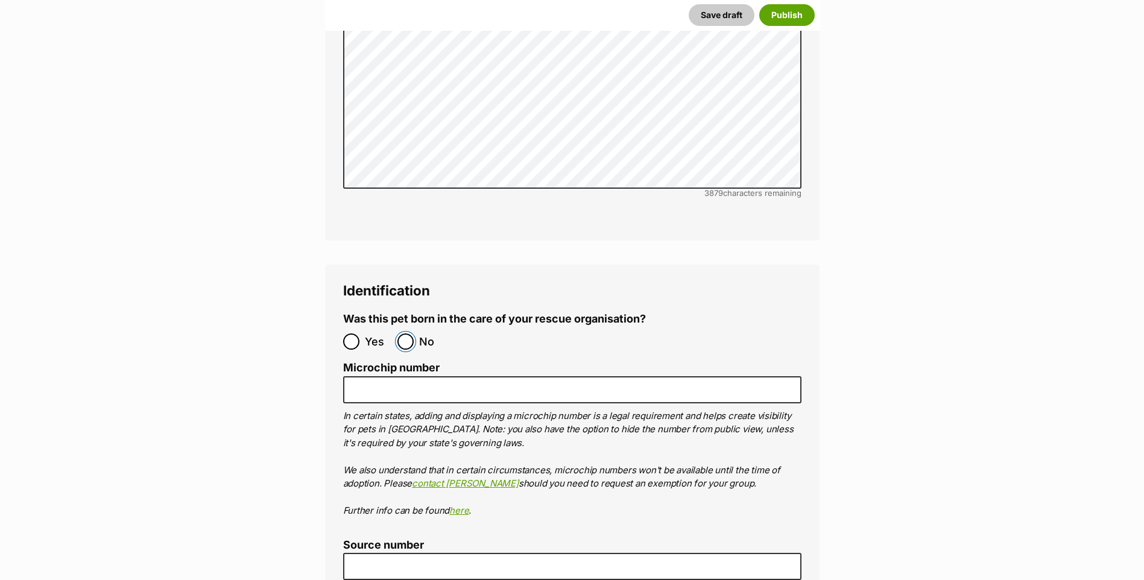
click at [408, 333] on input "No" at bounding box center [405, 341] width 16 height 16
radio input "true"
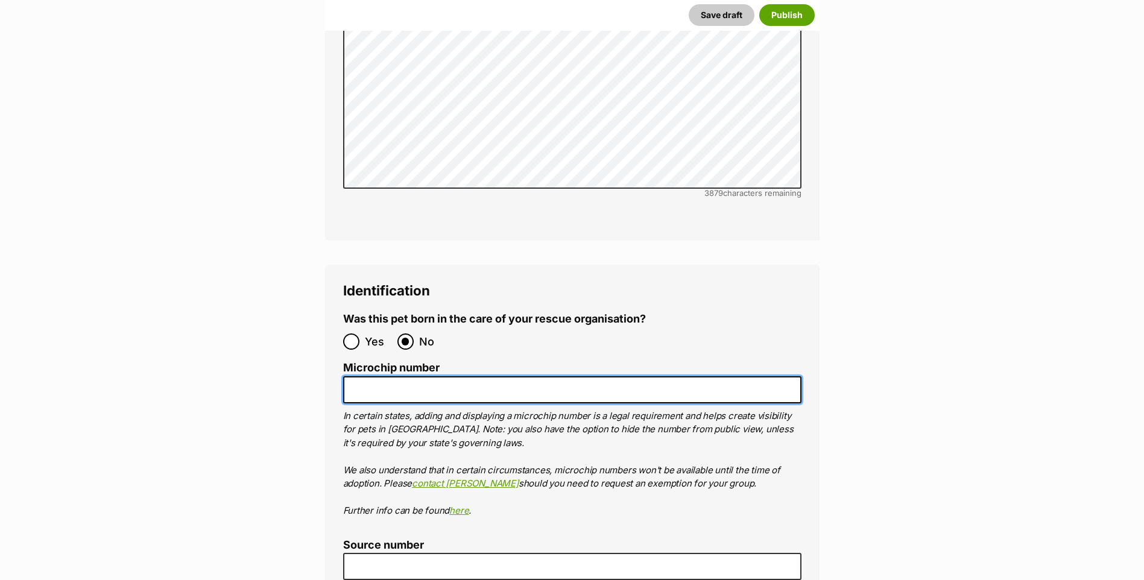
click at [392, 376] on input "Microchip number" at bounding box center [572, 389] width 458 height 27
paste input "900032002911423"
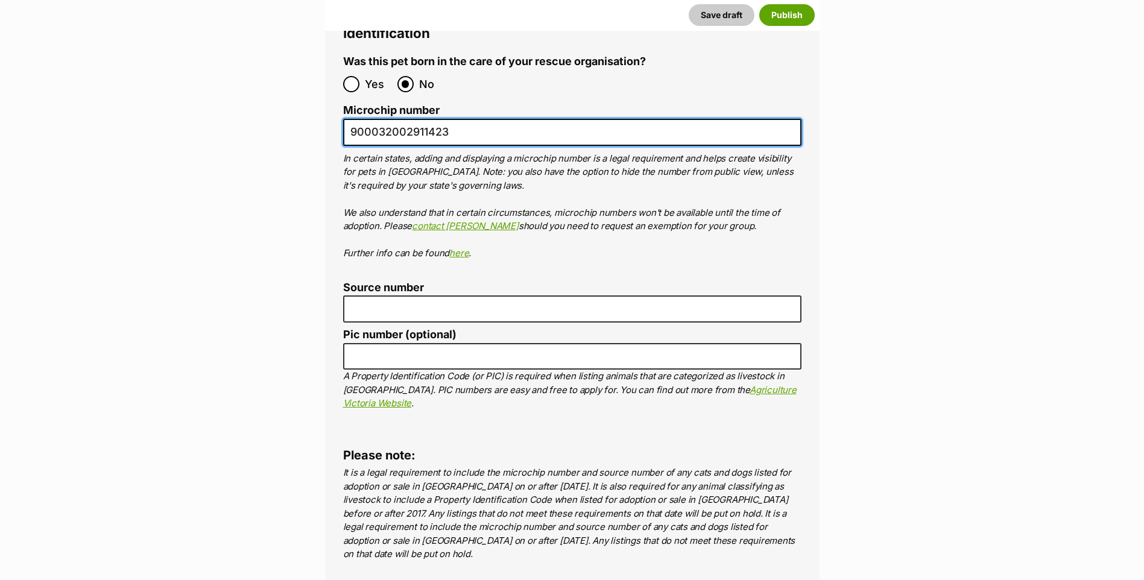
type input "900032002911423"
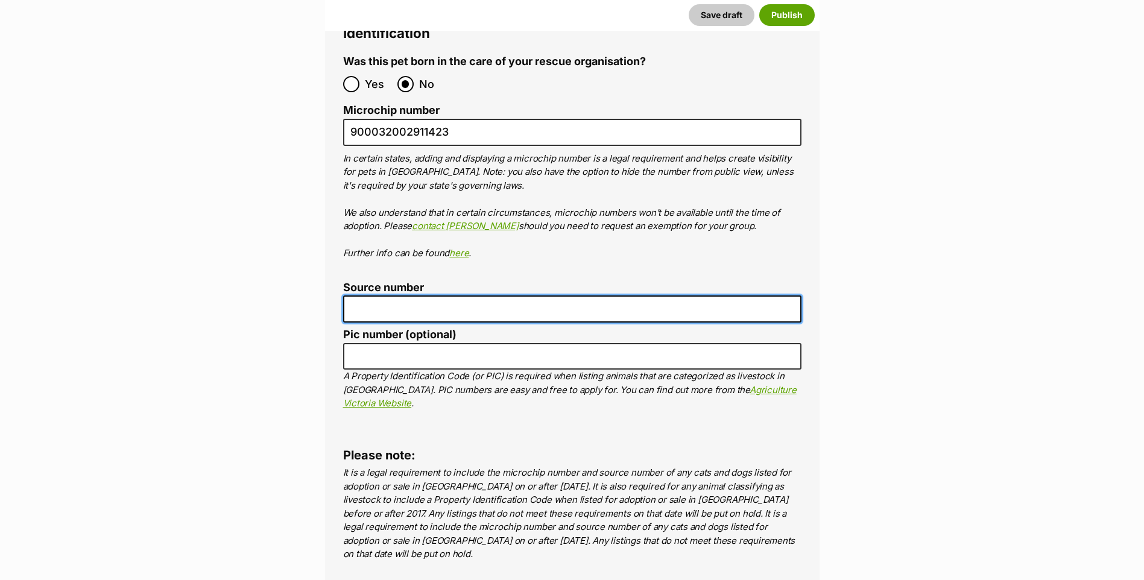
click at [410, 295] on input "Source number" at bounding box center [572, 308] width 458 height 27
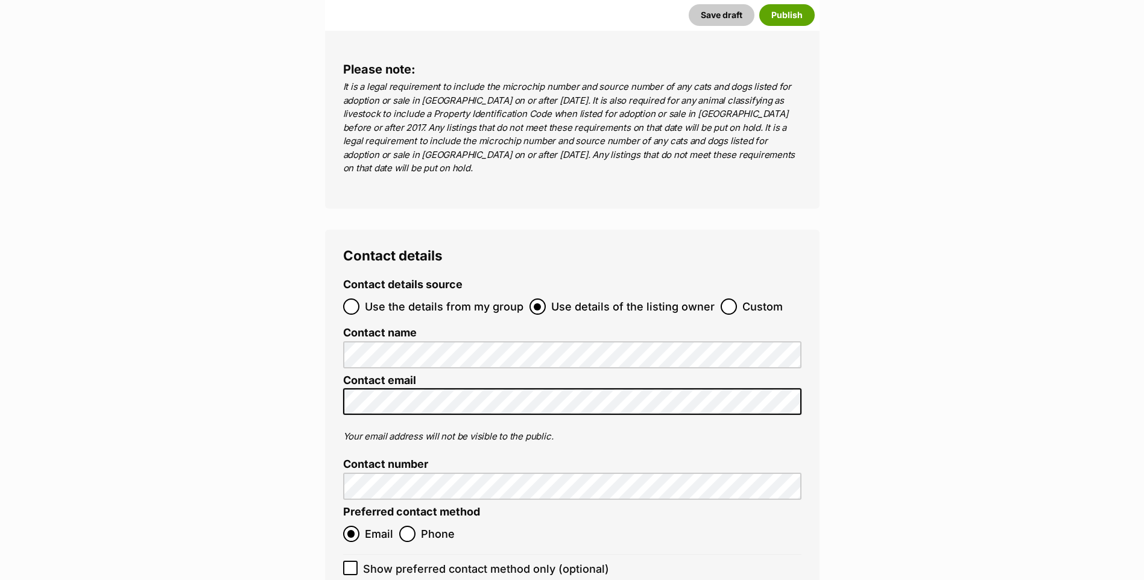
scroll to position [4854, 0]
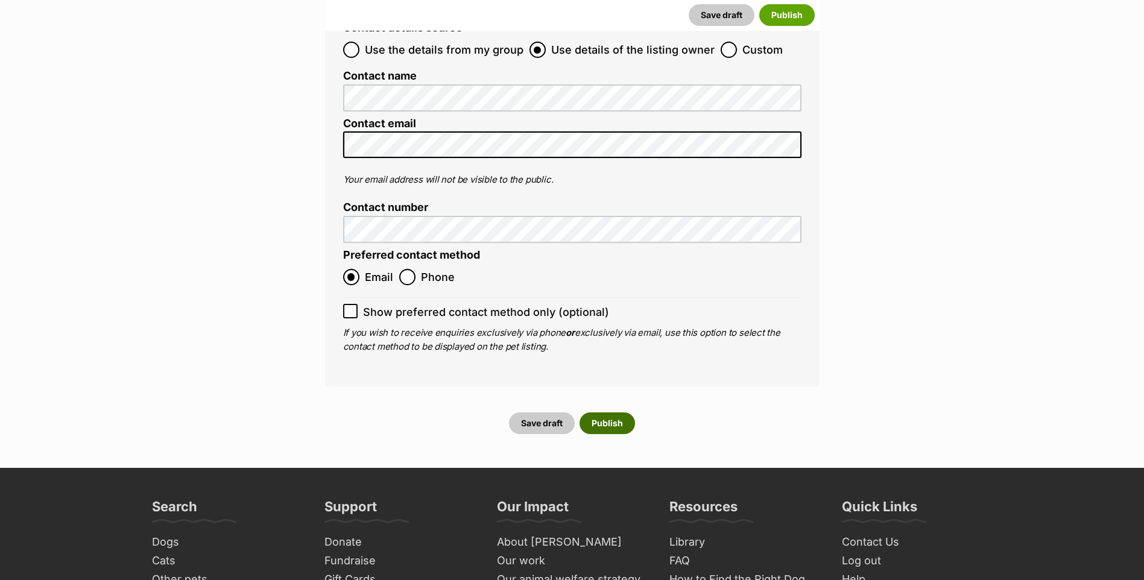
type input "FC201464"
click at [619, 412] on button "Publish" at bounding box center [606, 423] width 55 height 22
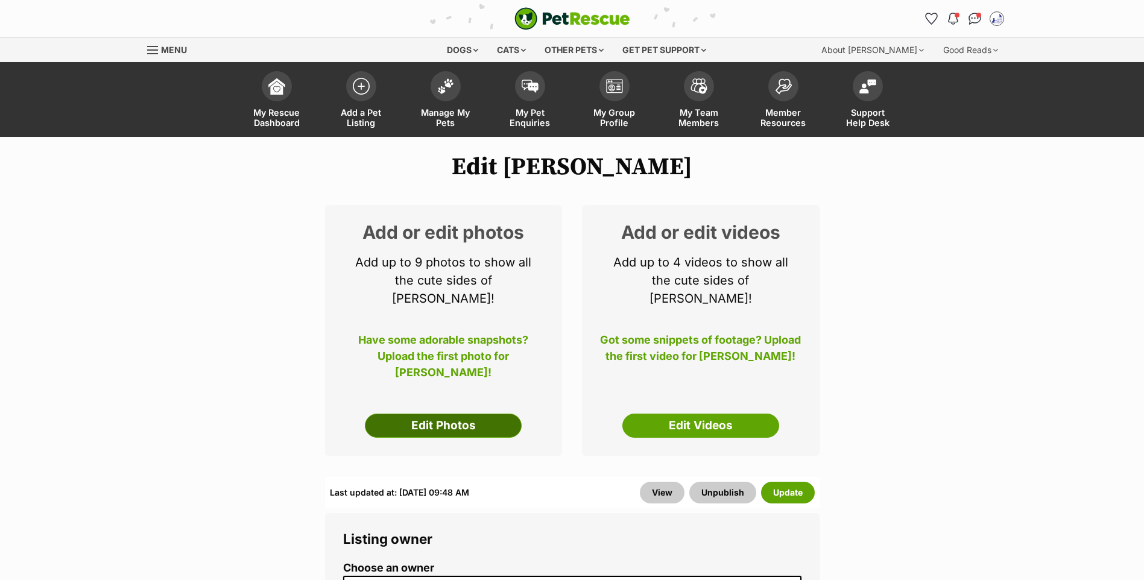
click at [503, 427] on link "Edit Photos" at bounding box center [443, 426] width 157 height 24
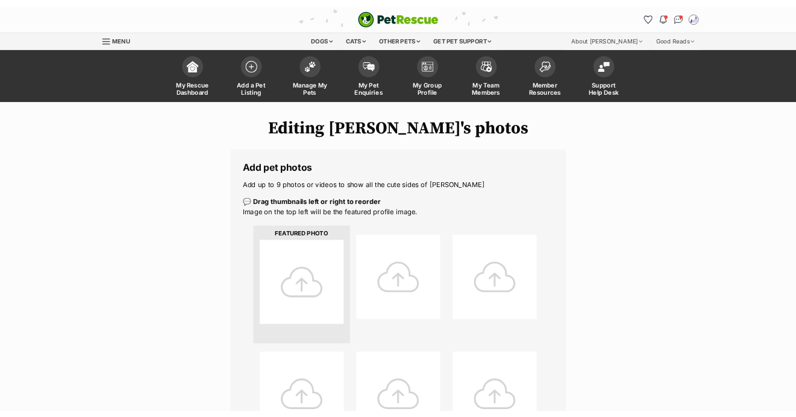
scroll to position [643, 0]
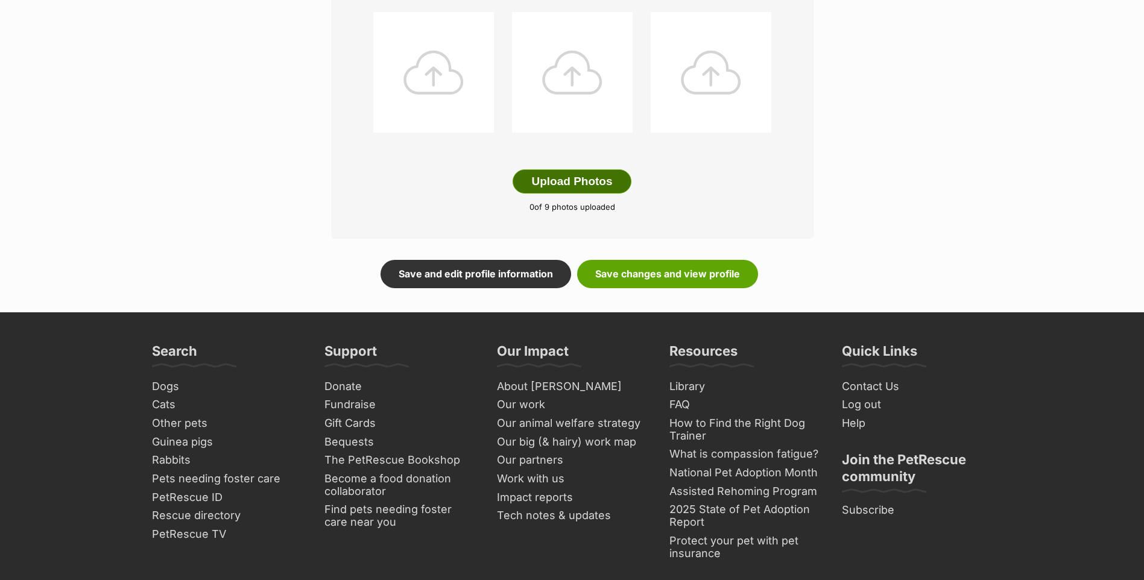
click at [588, 192] on button "Upload Photos" at bounding box center [571, 181] width 118 height 24
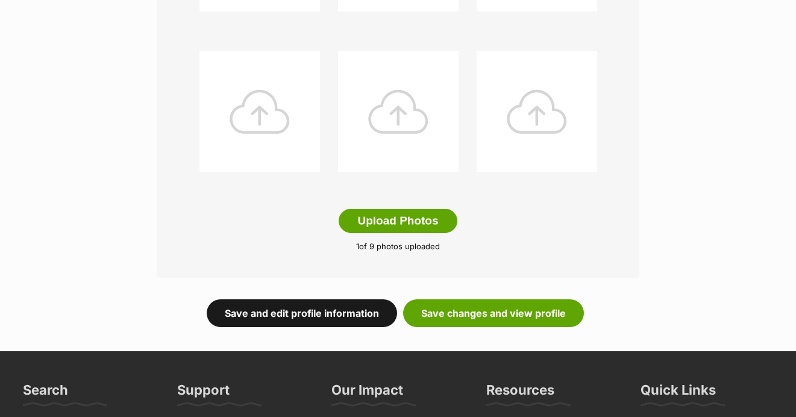
scroll to position [644, 0]
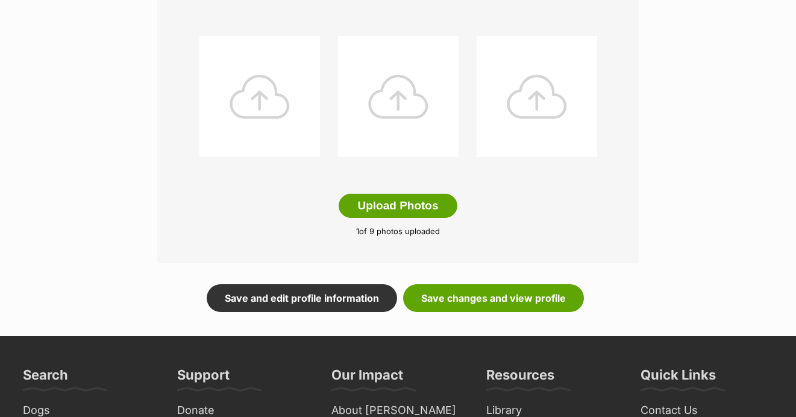
drag, startPoint x: 292, startPoint y: 290, endPoint x: 619, endPoint y: 294, distance: 326.8
click at [292, 290] on link "Save and edit profile information" at bounding box center [302, 298] width 191 height 28
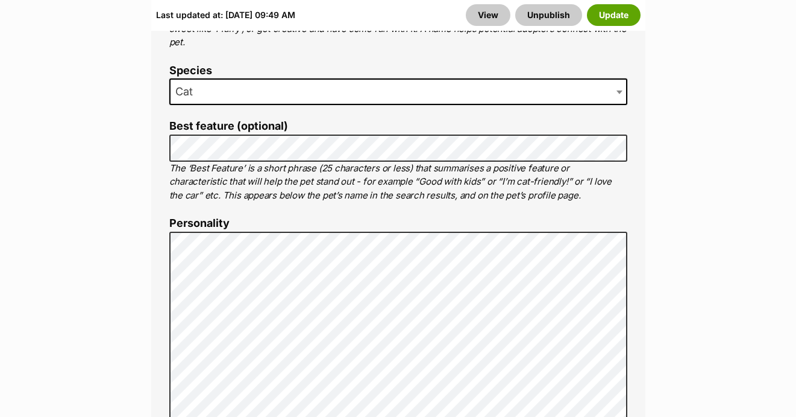
scroll to position [388, 0]
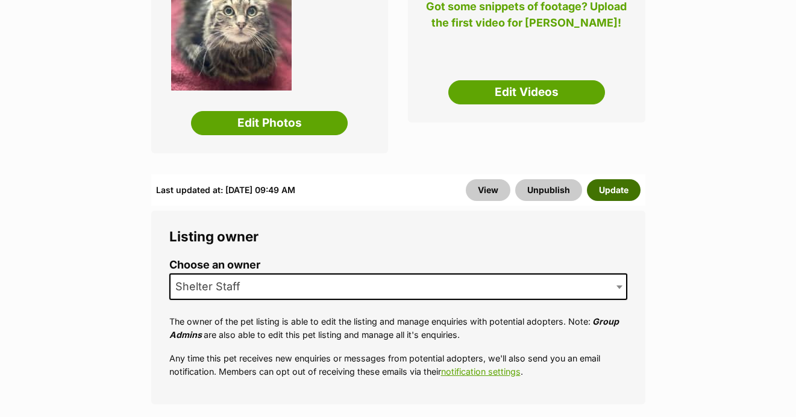
click at [628, 179] on button "Update" at bounding box center [614, 190] width 54 height 22
